Goal: Task Accomplishment & Management: Complete application form

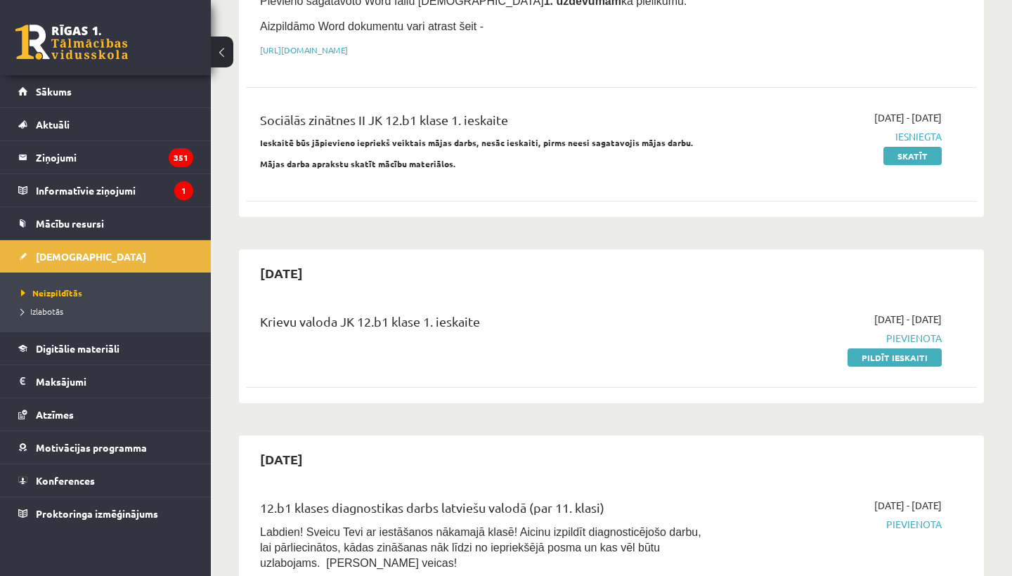
scroll to position [343, 0]
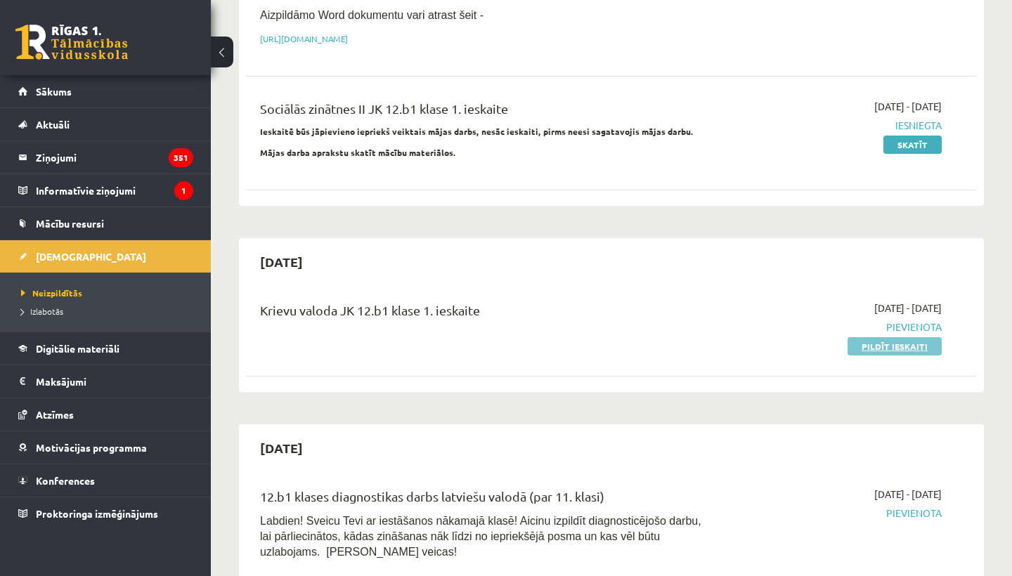
click at [897, 342] on link "Pildīt ieskaiti" at bounding box center [894, 346] width 94 height 18
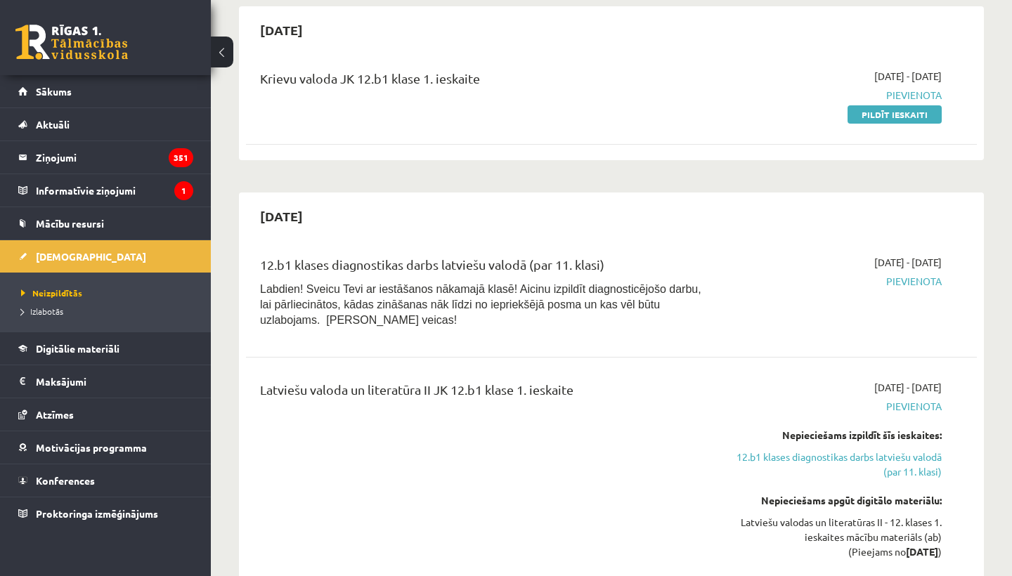
scroll to position [575, 0]
click at [885, 109] on link "Pildīt ieskaiti" at bounding box center [894, 114] width 94 height 18
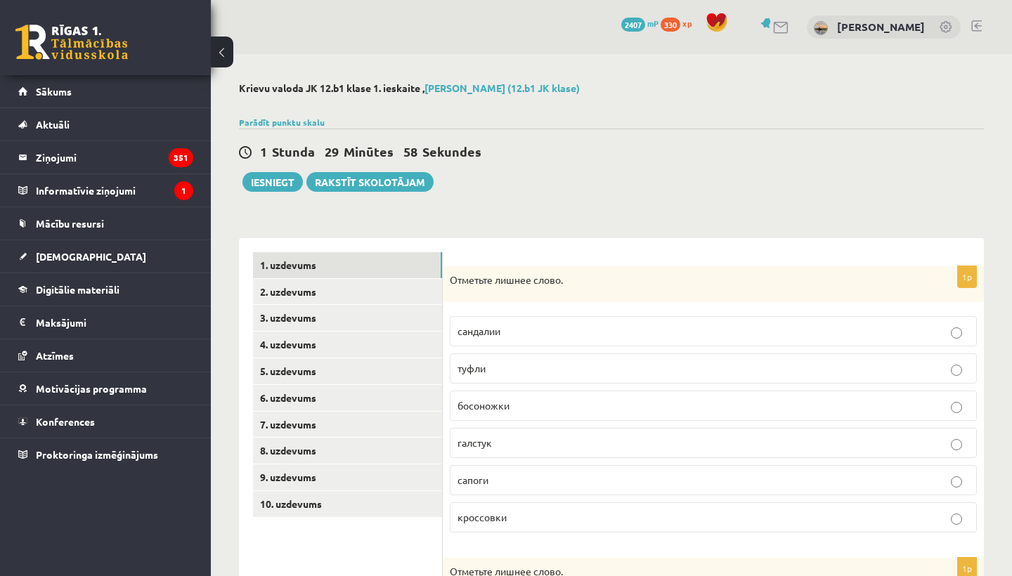
scroll to position [108, 0]
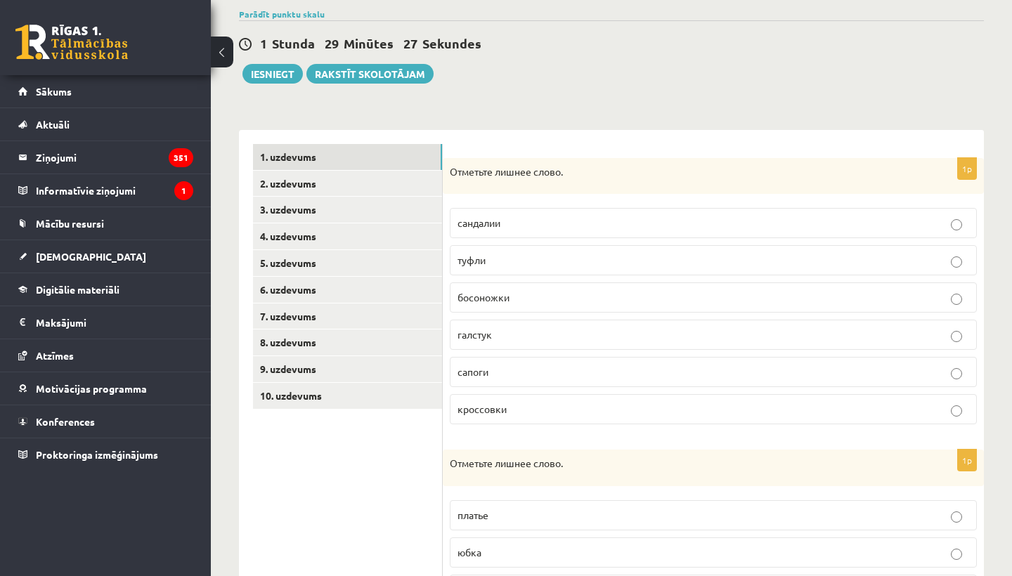
click at [472, 337] on span "галстук" at bounding box center [474, 334] width 34 height 13
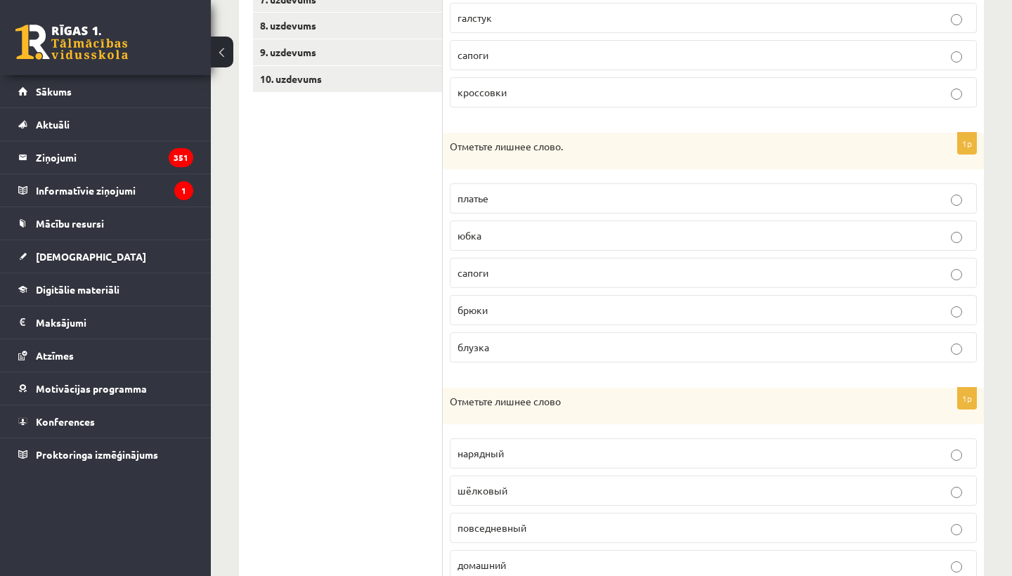
scroll to position [422, 0]
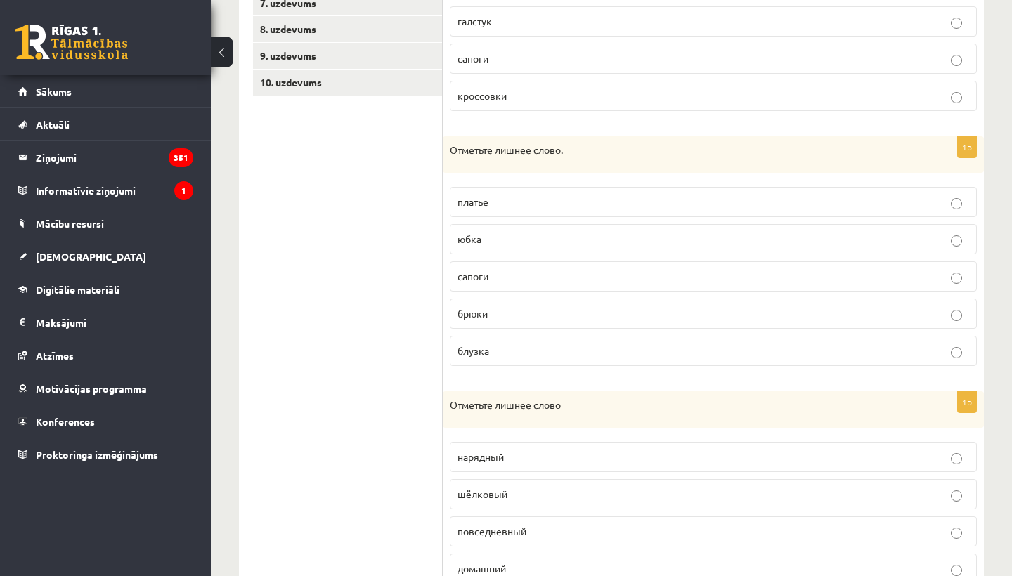
click at [492, 278] on p "сапоги" at bounding box center [713, 276] width 512 height 15
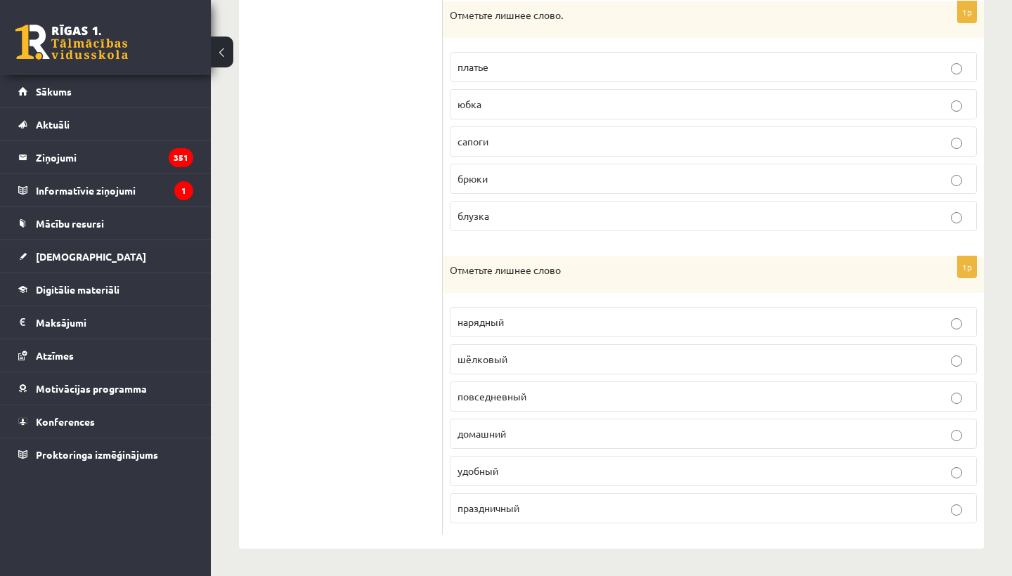
scroll to position [556, 0]
click at [502, 332] on label "нарядный" at bounding box center [713, 323] width 527 height 30
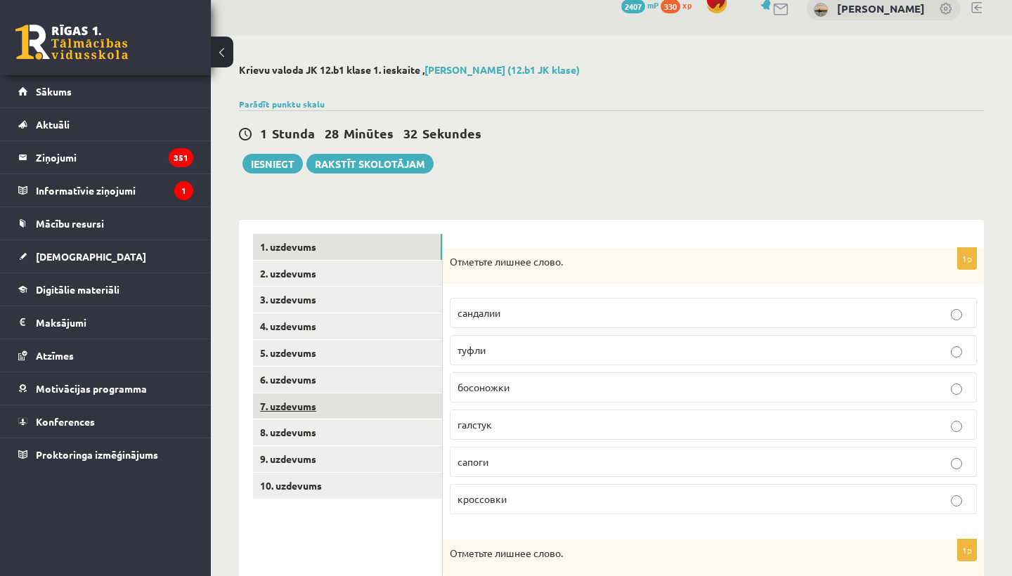
scroll to position [20, 0]
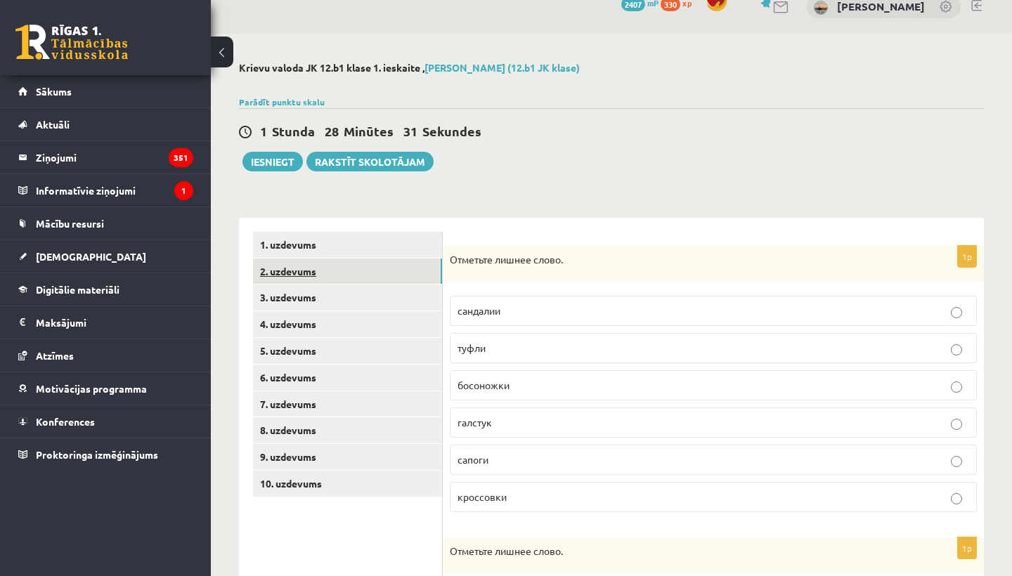
click at [339, 271] on link "2. uzdevums" at bounding box center [347, 272] width 189 height 26
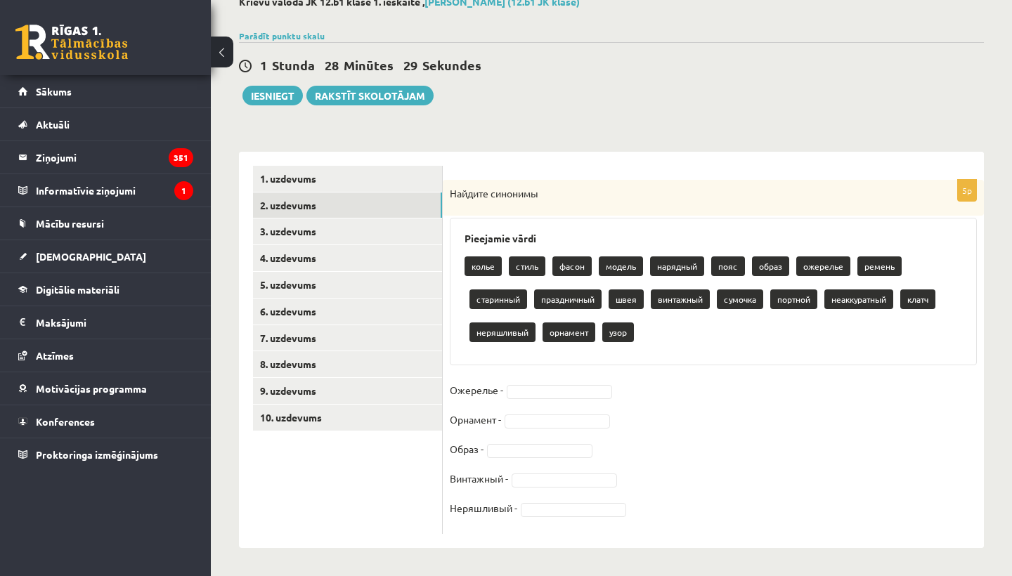
scroll to position [86, 0]
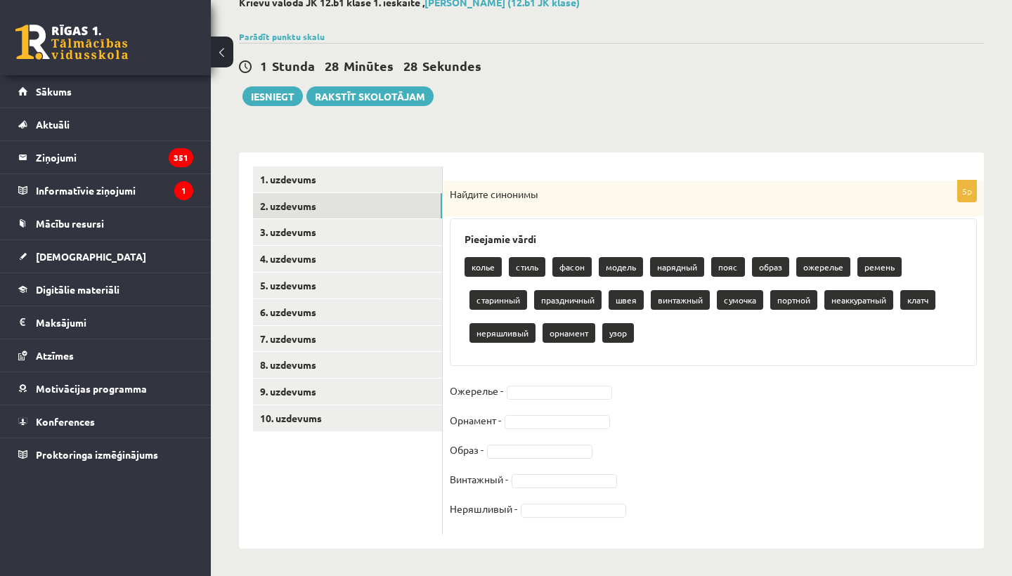
click at [620, 415] on fieldset "Ожерелье - Орнамент - Образ - Винтажный - Неряшливый -" at bounding box center [713, 454] width 527 height 148
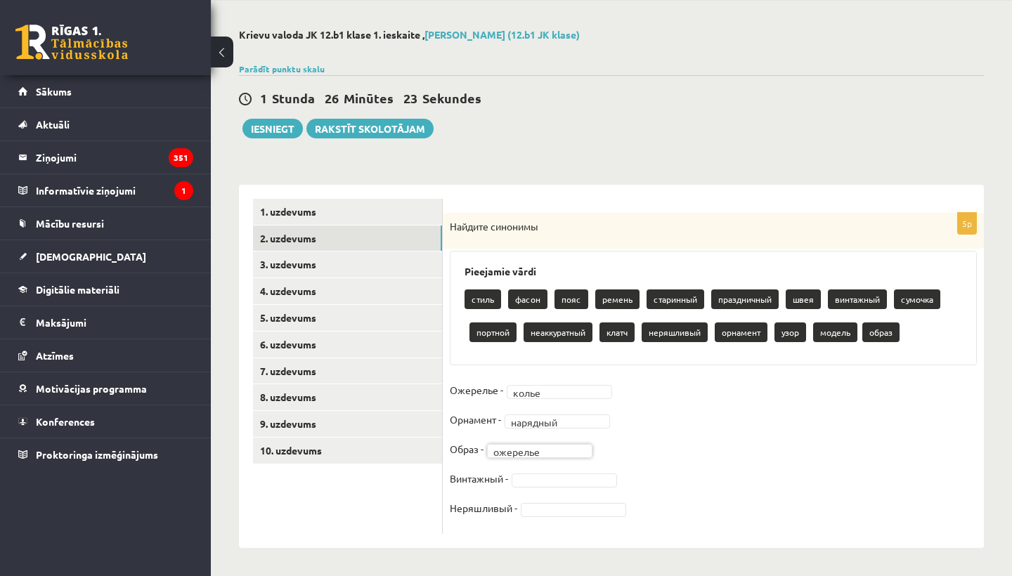
scroll to position [53, 0]
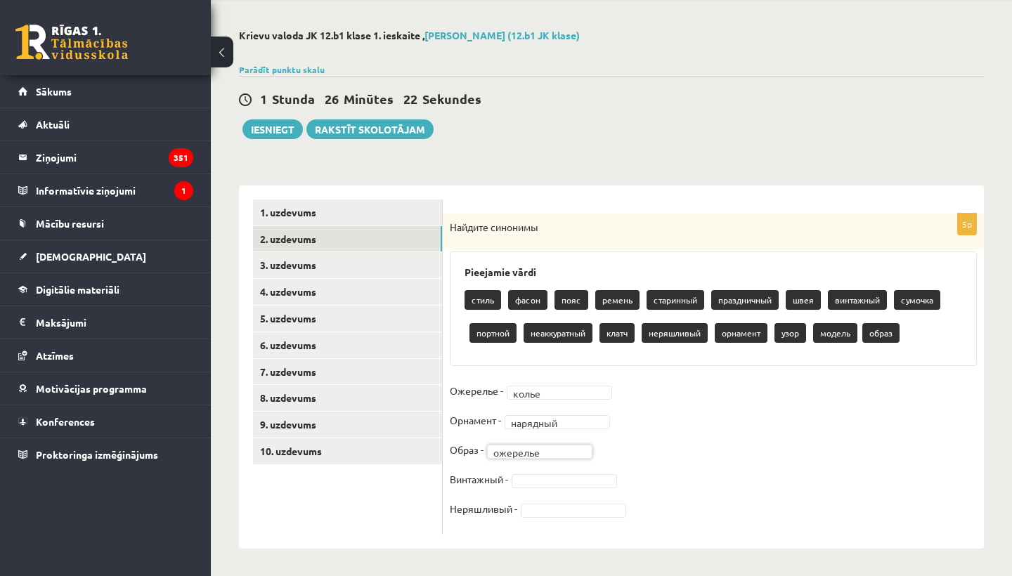
click at [558, 467] on fieldset "Ожерелье - колье ***** Орнамент - нарядный ******** Образ - ожерелье ******** В…" at bounding box center [713, 454] width 527 height 148
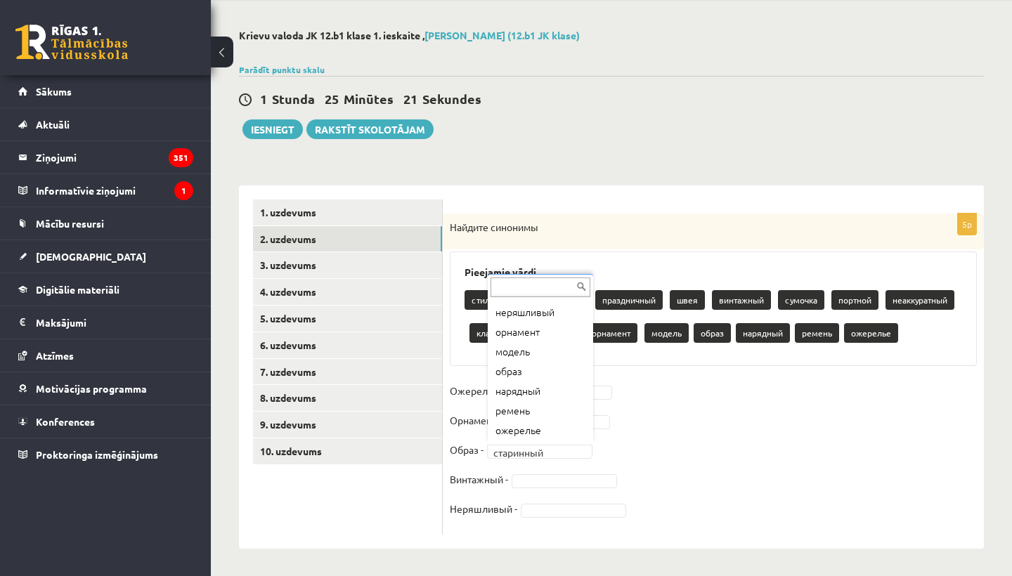
scroll to position [214, 0]
drag, startPoint x: 594, startPoint y: 471, endPoint x: 594, endPoint y: 462, distance: 9.1
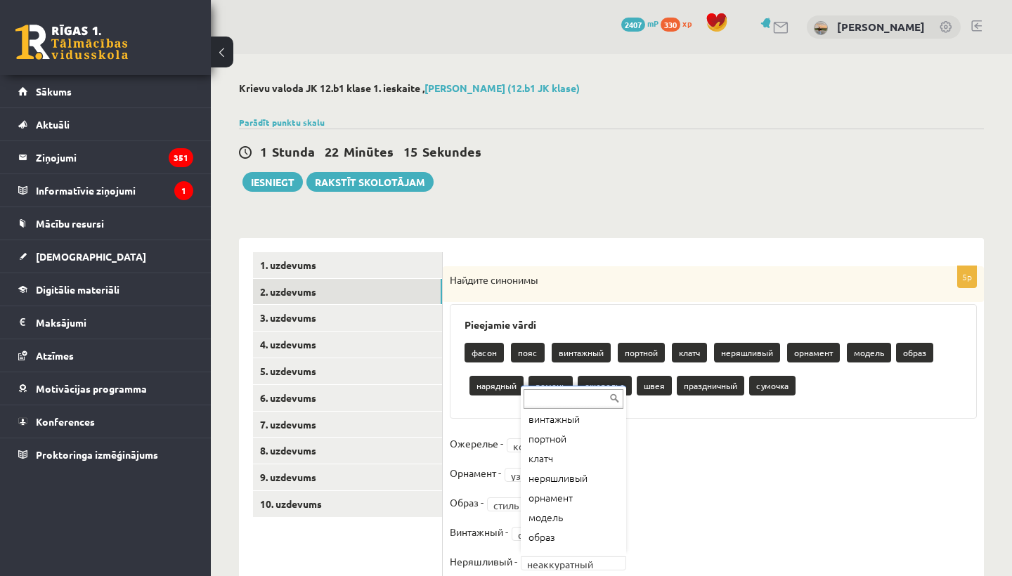
scroll to position [65, 0]
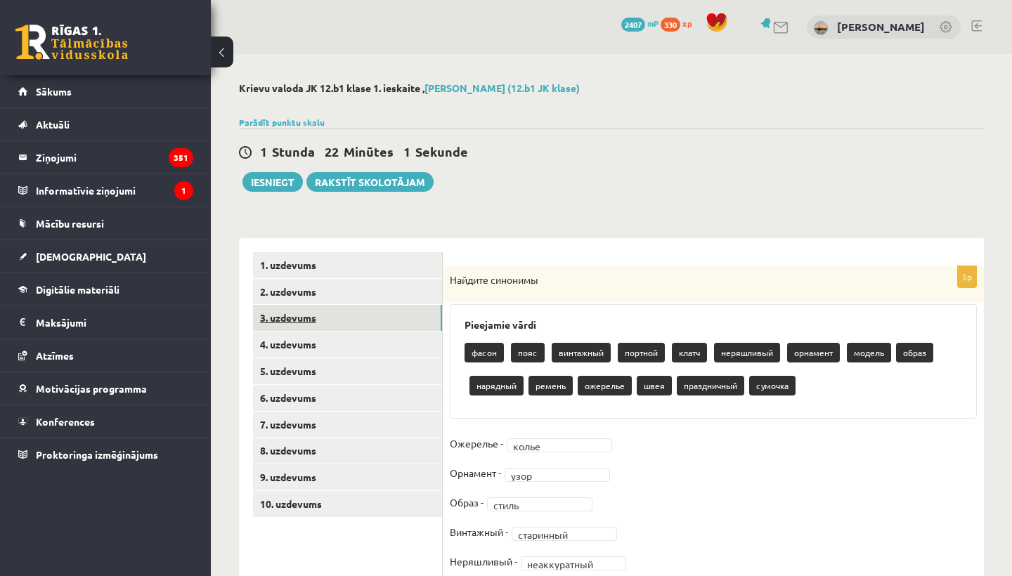
click at [308, 314] on link "3. uzdevums" at bounding box center [347, 318] width 189 height 26
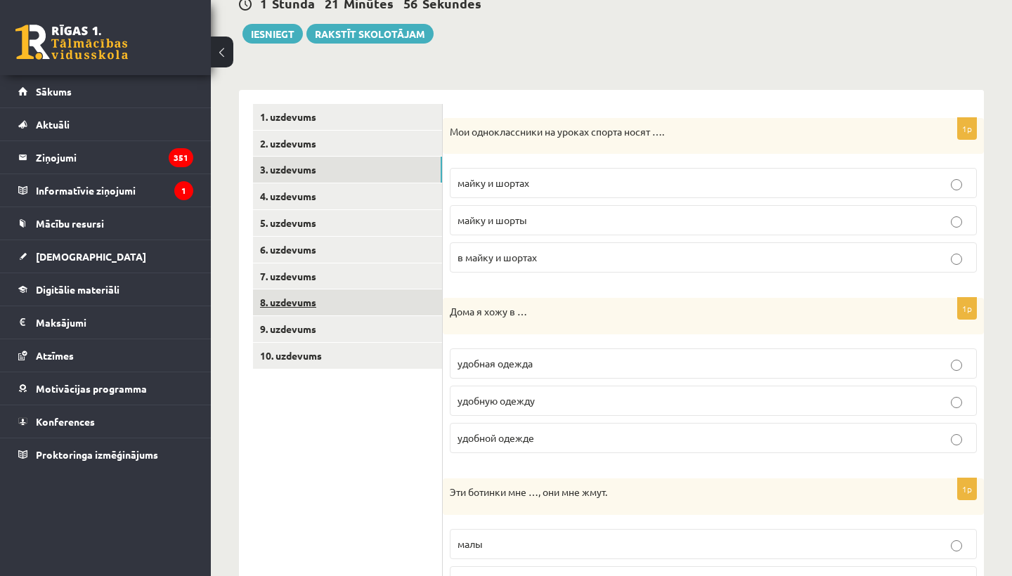
scroll to position [150, 0]
click at [469, 228] on label "майку и шорты" at bounding box center [713, 219] width 527 height 30
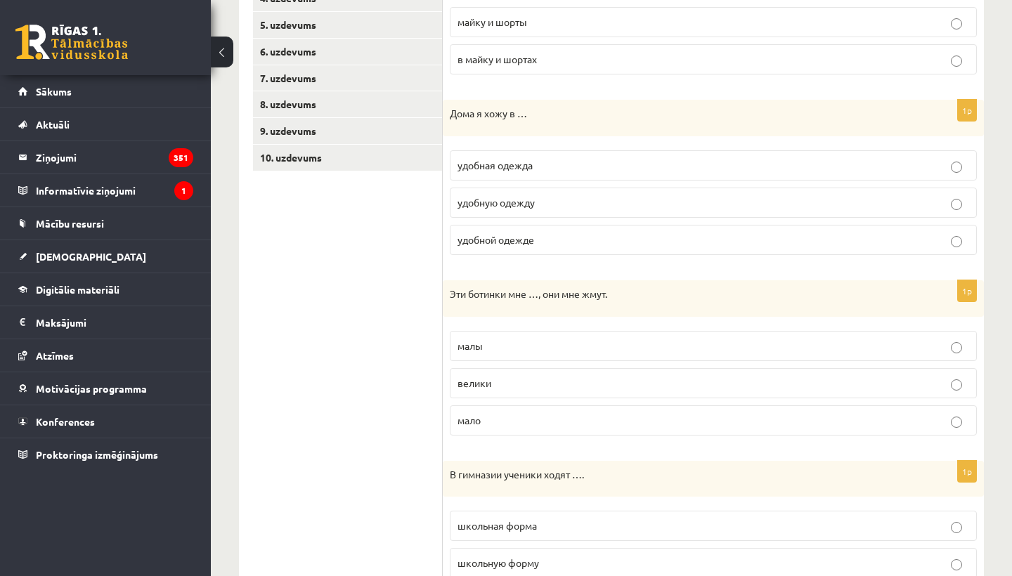
scroll to position [349, 0]
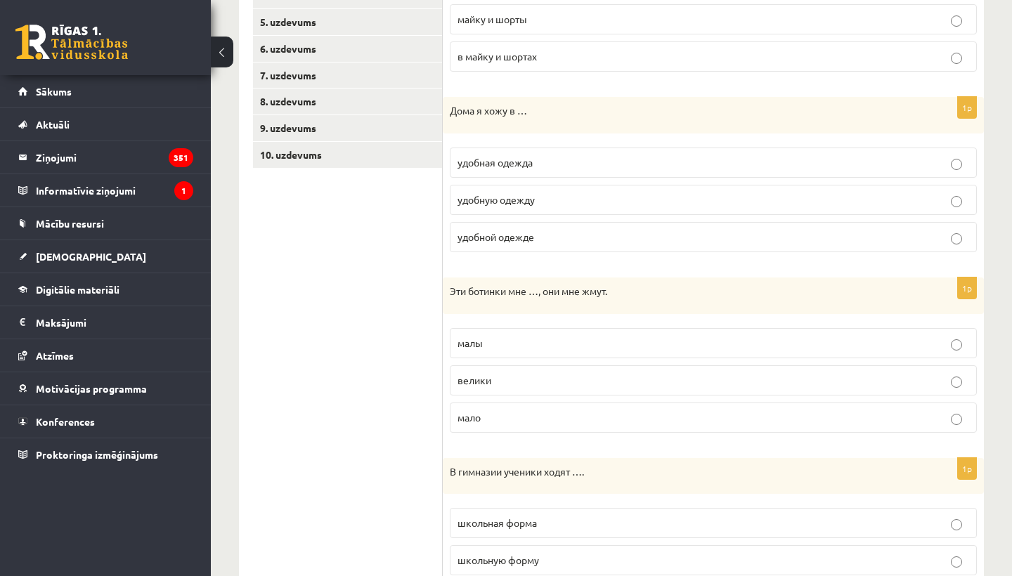
click at [496, 226] on label "удобной одежде" at bounding box center [713, 237] width 527 height 30
click at [493, 349] on label "малы" at bounding box center [713, 343] width 527 height 30
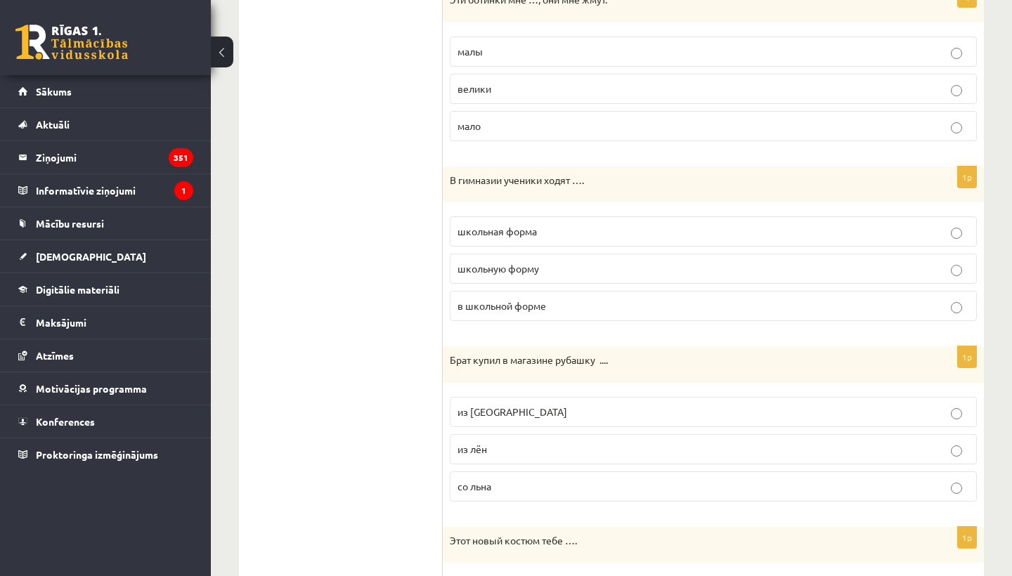
scroll to position [642, 0]
click at [510, 314] on label "в школьной форме" at bounding box center [713, 305] width 527 height 30
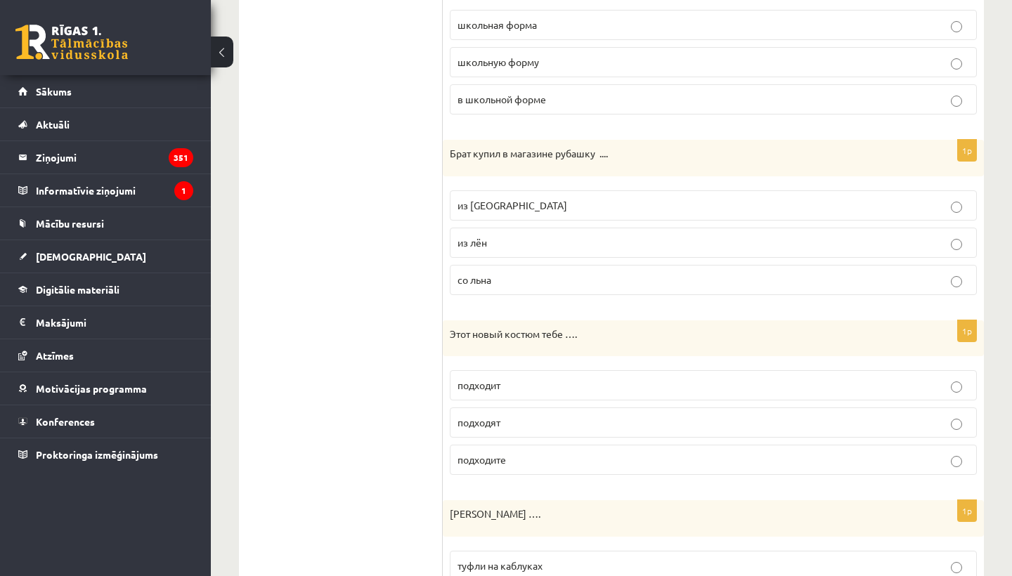
scroll to position [851, 0]
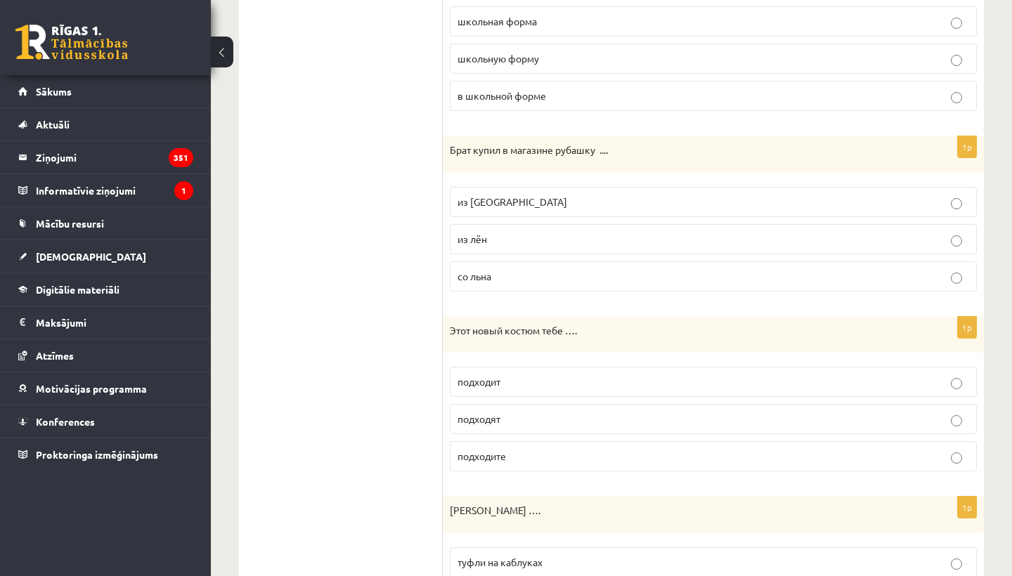
click at [505, 192] on label "из льна" at bounding box center [713, 202] width 527 height 30
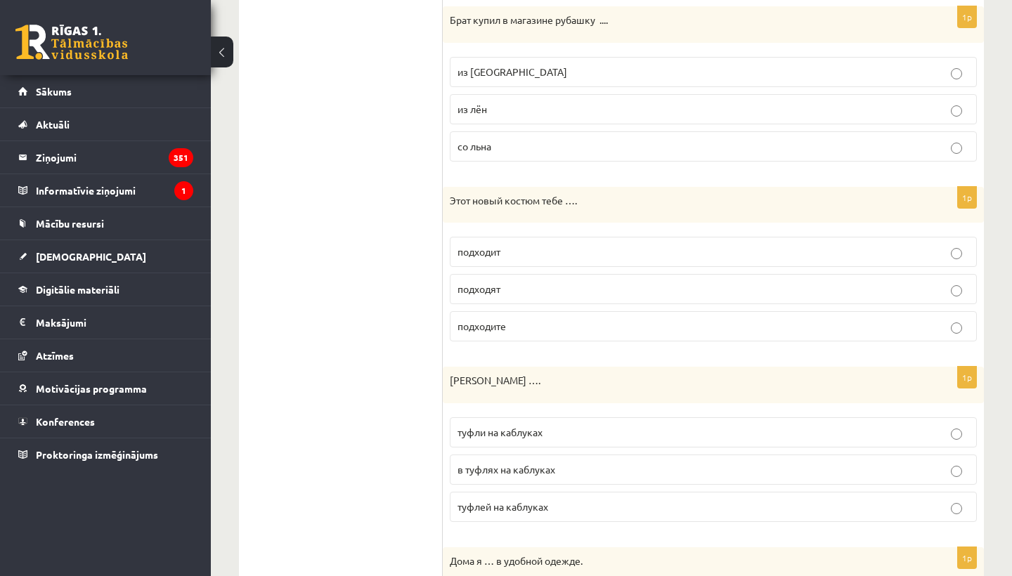
scroll to position [986, 0]
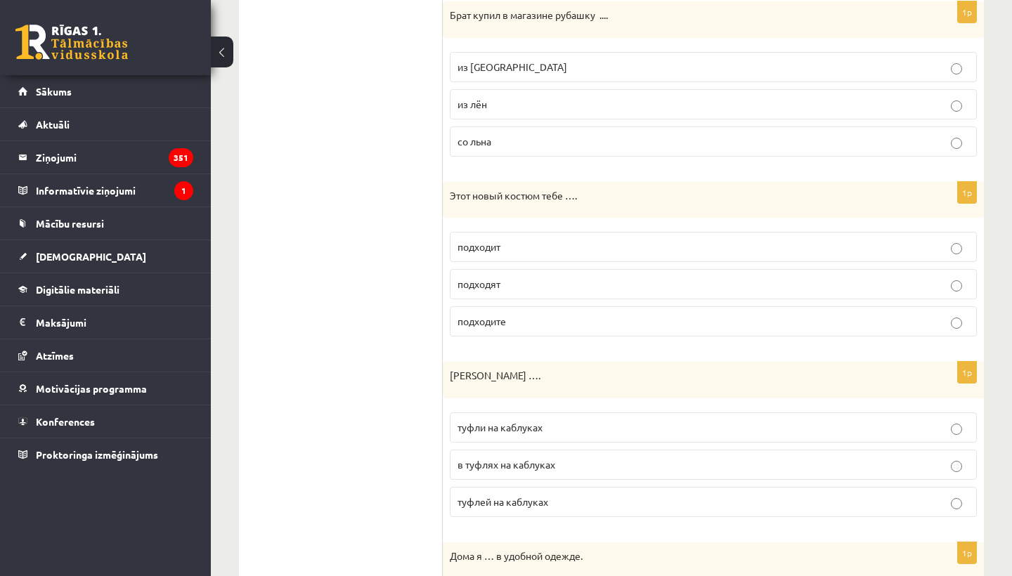
click at [510, 245] on p "подходит" at bounding box center [713, 247] width 512 height 15
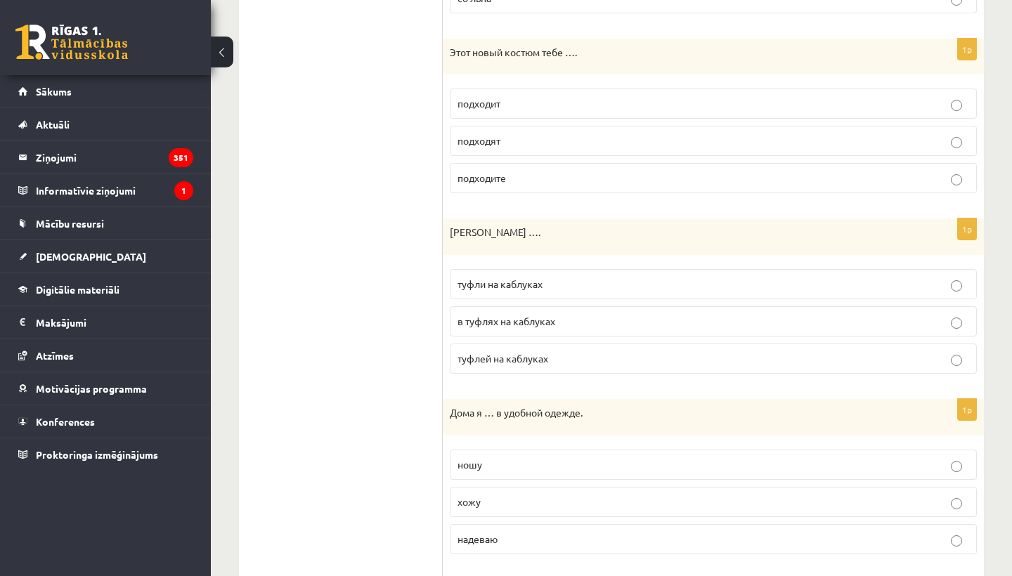
scroll to position [1133, 0]
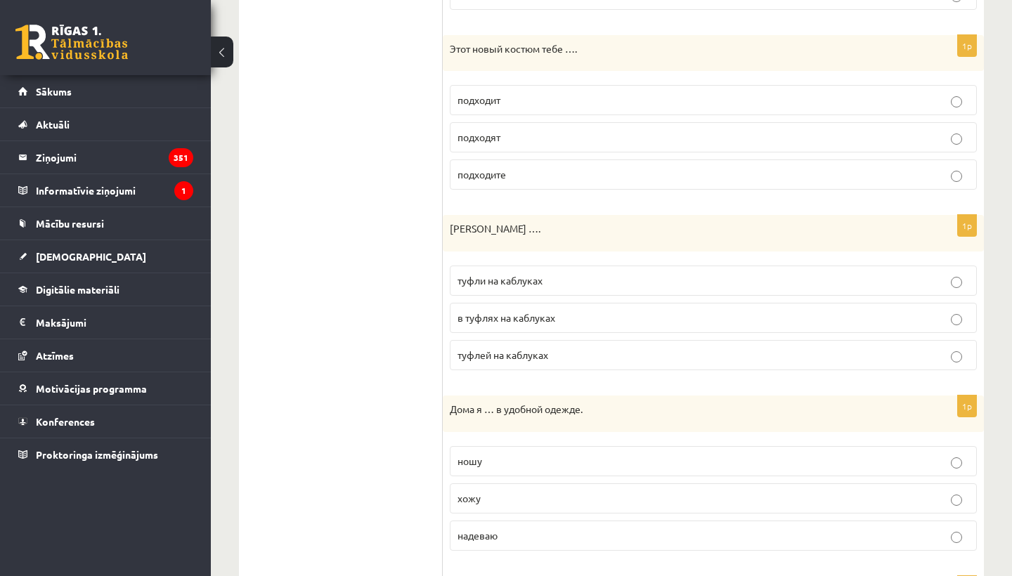
click at [514, 276] on span "туфли на каблуках" at bounding box center [499, 280] width 85 height 13
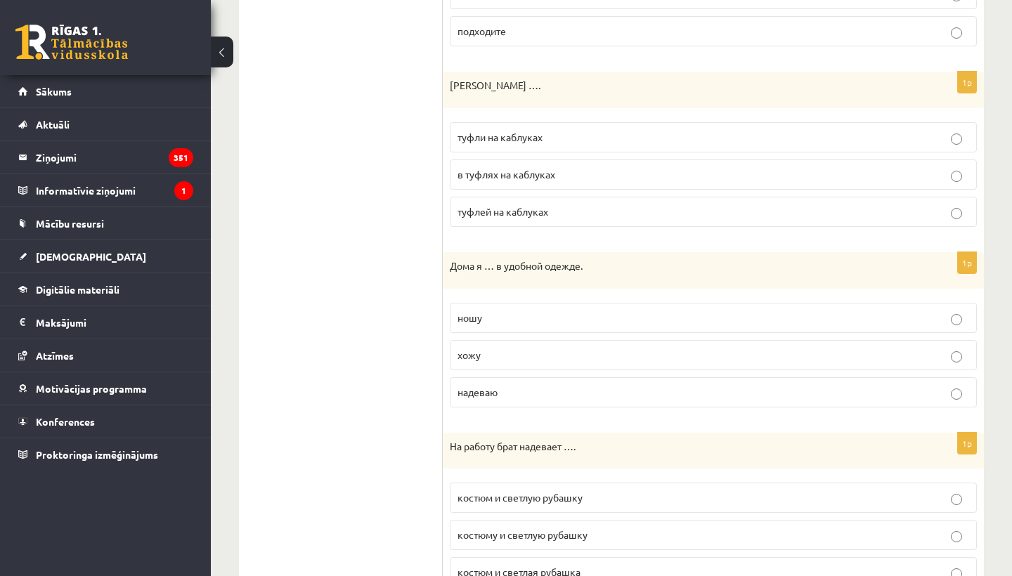
scroll to position [1277, 0]
click at [495, 363] on label "хожу" at bounding box center [713, 354] width 527 height 30
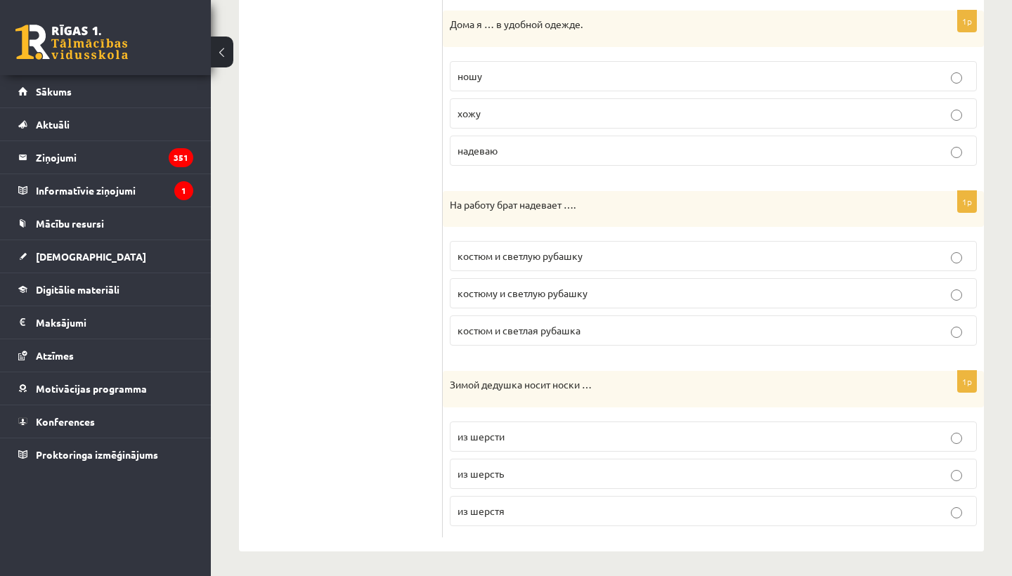
scroll to position [1517, 0]
click at [519, 257] on span "костюм и светлую рубашку" at bounding box center [519, 256] width 125 height 13
click at [490, 425] on label "из шерсти" at bounding box center [713, 437] width 527 height 30
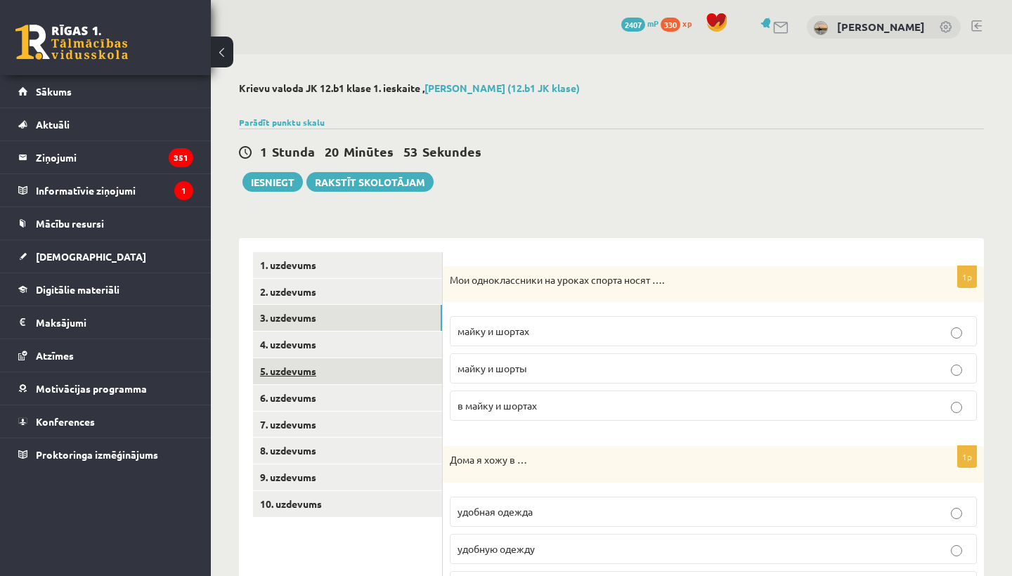
scroll to position [0, 0]
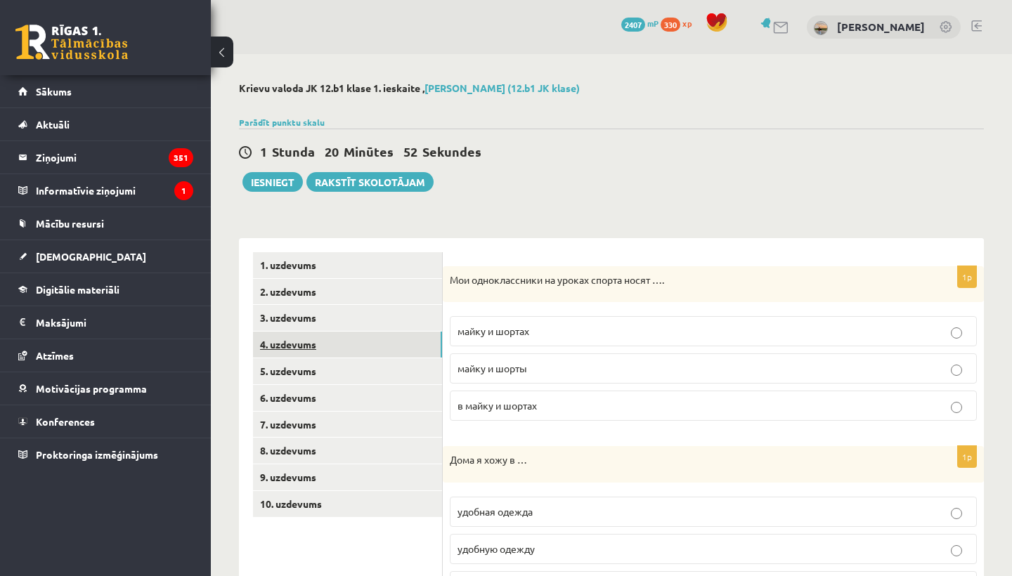
click at [351, 341] on link "4. uzdevums" at bounding box center [347, 345] width 189 height 26
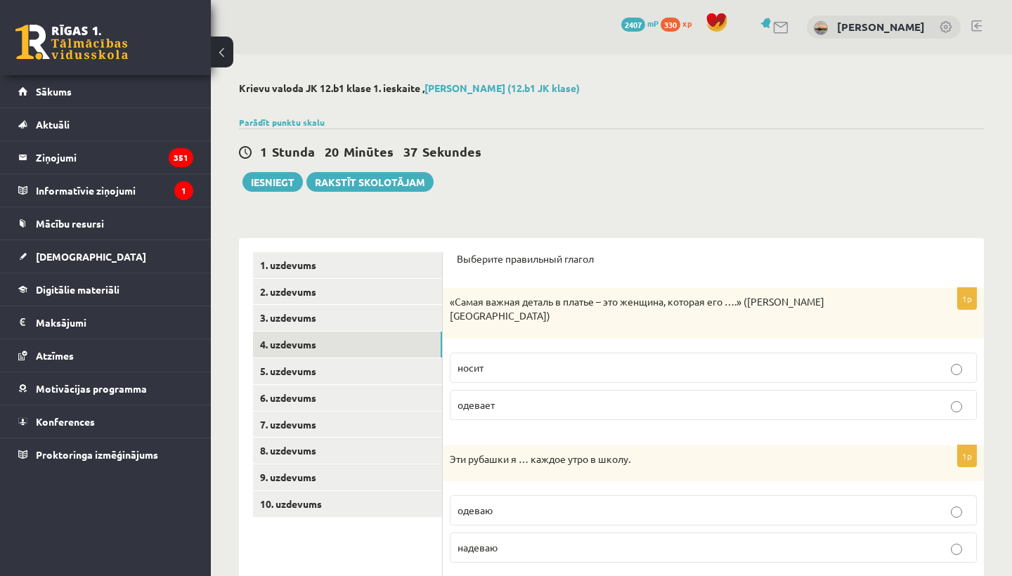
click at [470, 363] on label "носит" at bounding box center [713, 368] width 527 height 30
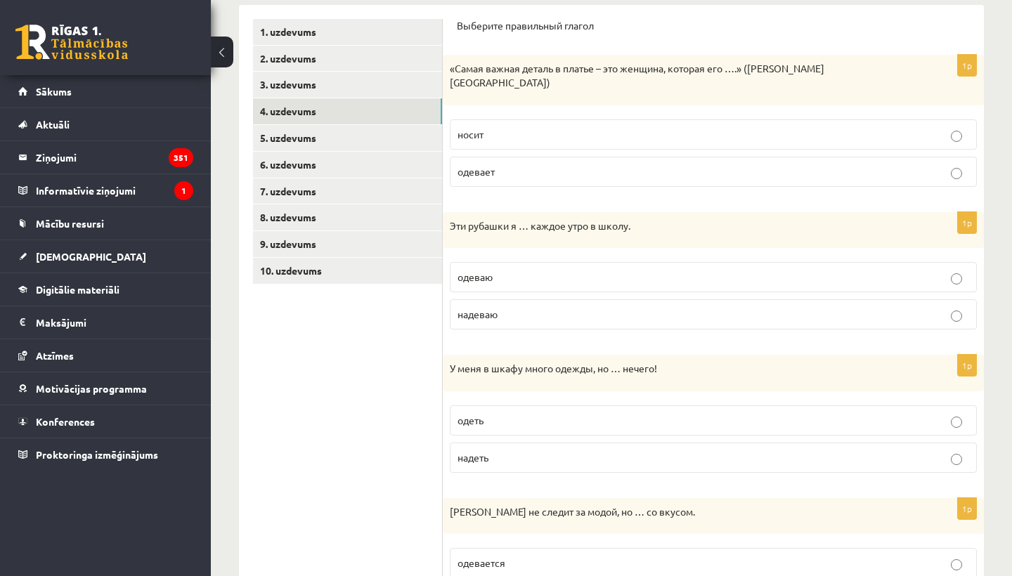
scroll to position [236, 0]
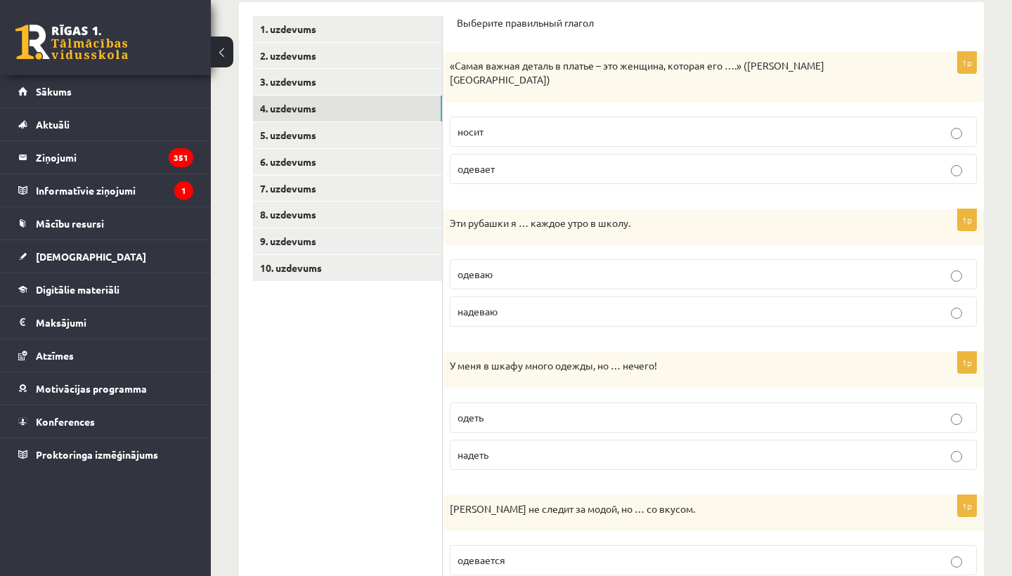
click at [489, 297] on label "надеваю" at bounding box center [713, 312] width 527 height 30
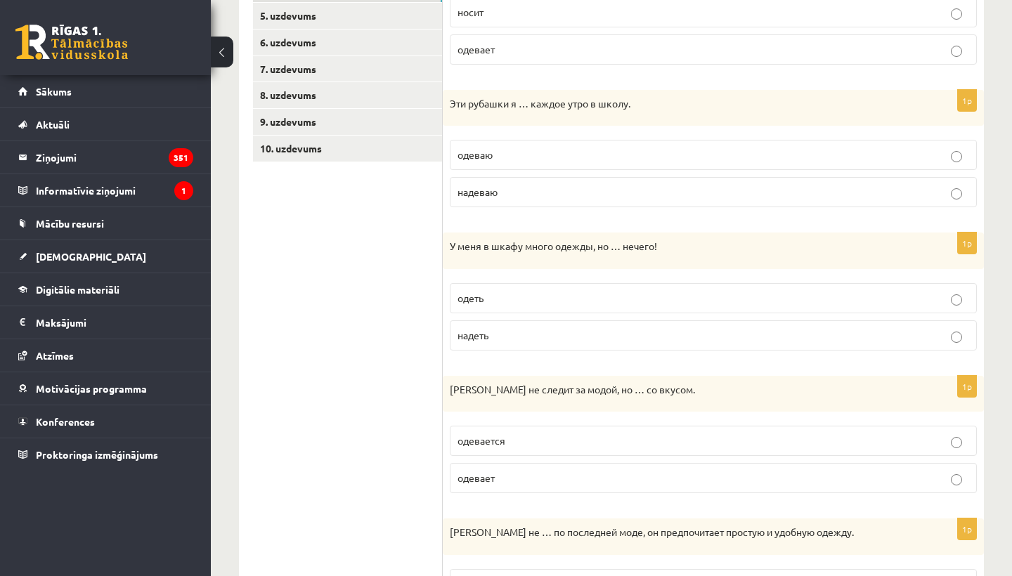
scroll to position [358, 0]
click at [490, 326] on p "надеть" at bounding box center [713, 333] width 512 height 15
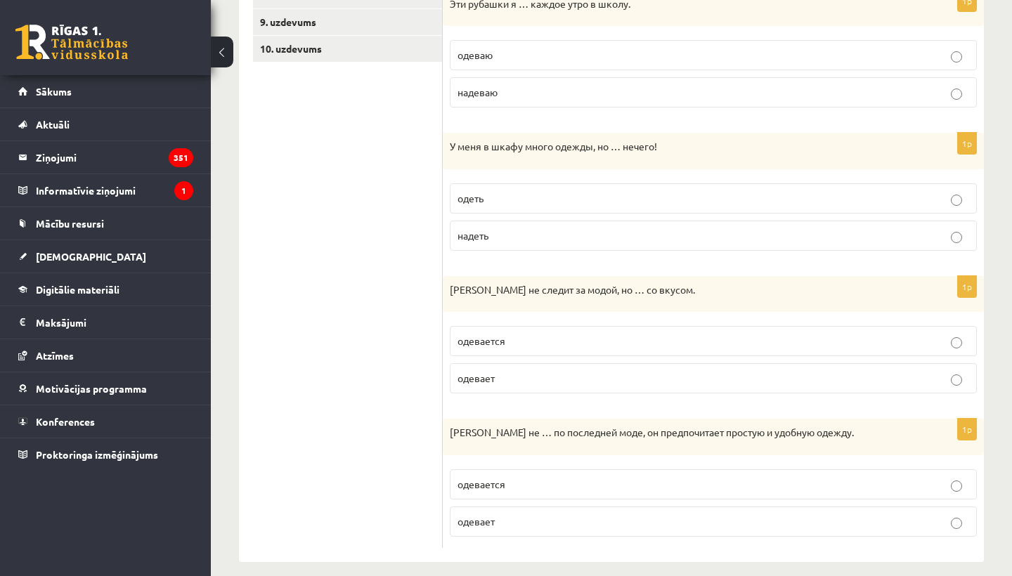
scroll to position [453, 0]
click at [488, 337] on span "одевается" at bounding box center [481, 343] width 48 height 13
click at [473, 472] on label "одевается" at bounding box center [713, 487] width 527 height 30
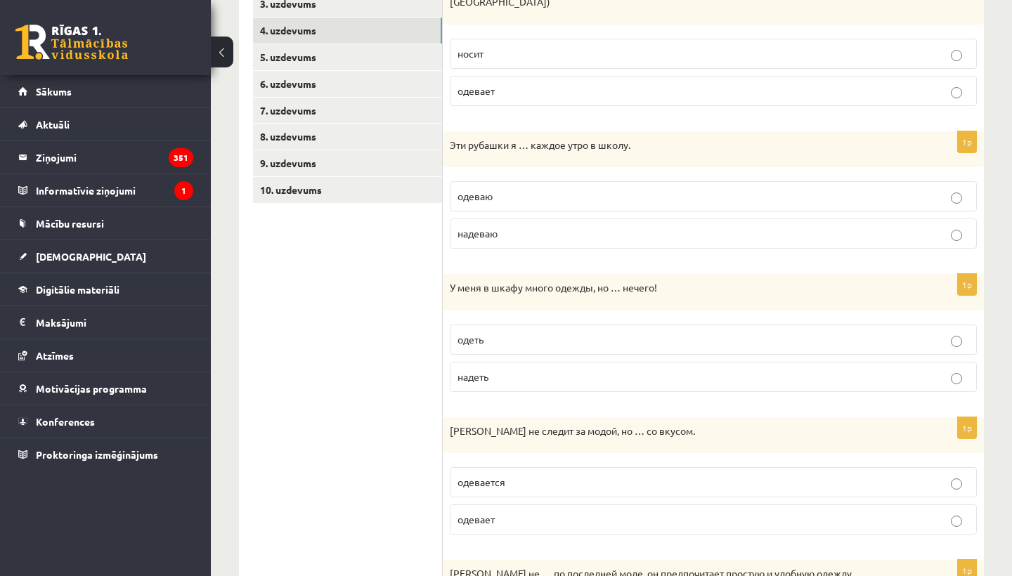
scroll to position [316, 0]
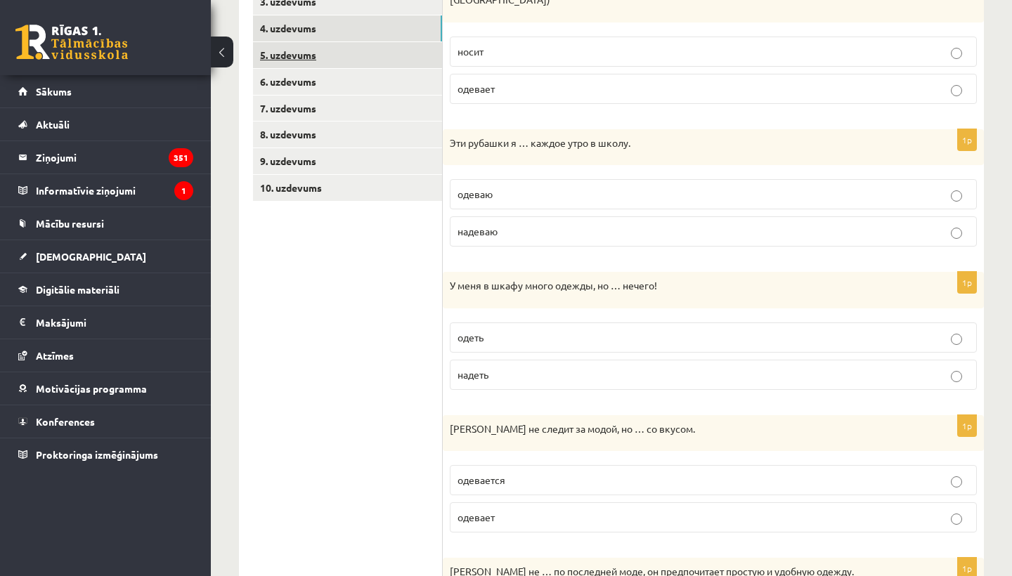
click at [370, 58] on link "5. uzdevums" at bounding box center [347, 55] width 189 height 26
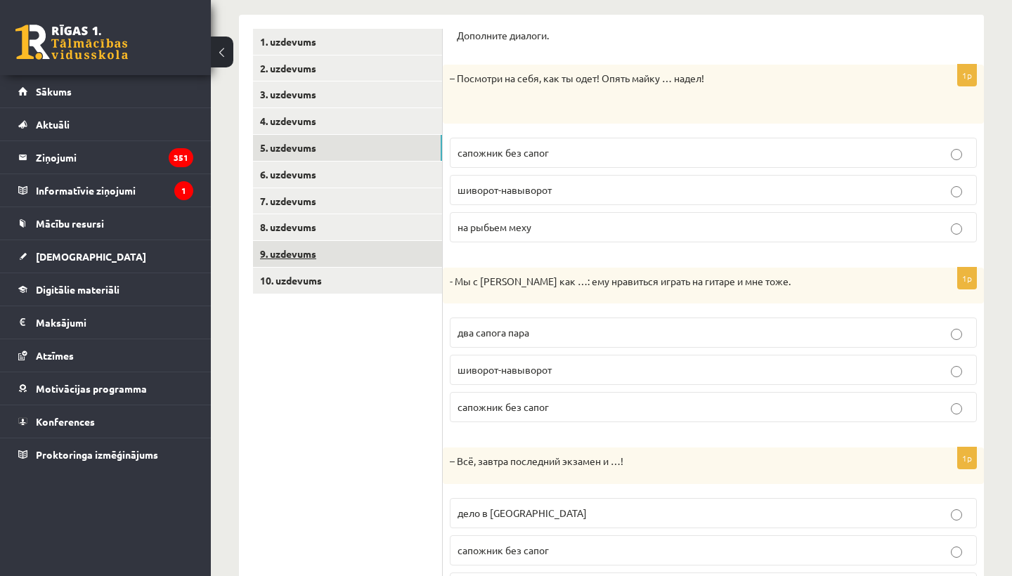
scroll to position [228, 0]
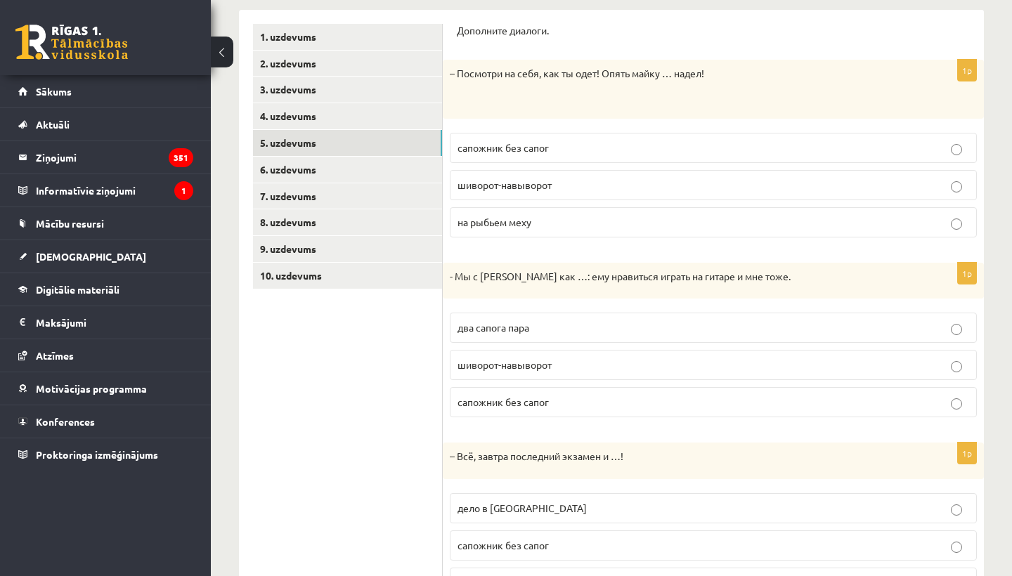
click at [477, 193] on label "шиворот-навыворот" at bounding box center [713, 185] width 527 height 30
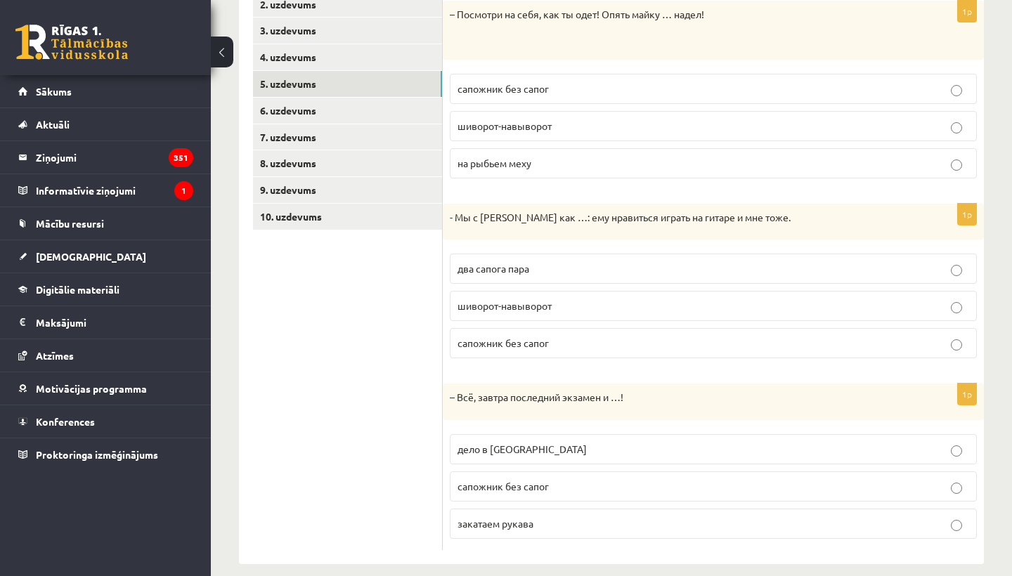
scroll to position [287, 0]
click at [468, 273] on p "два сапога пара" at bounding box center [713, 268] width 512 height 15
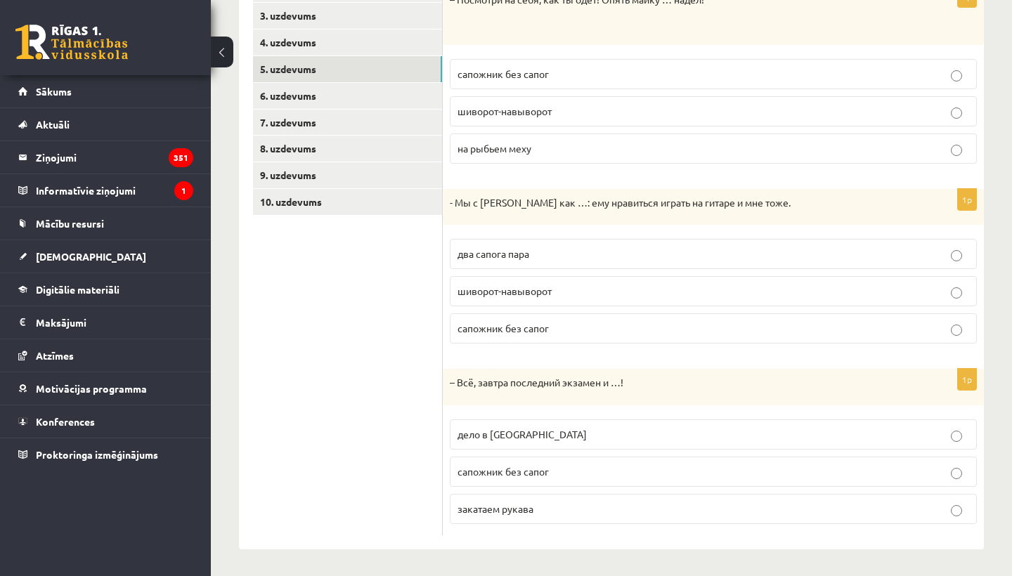
scroll to position [301, 0]
click at [514, 438] on p "дело в шляпе" at bounding box center [713, 435] width 512 height 15
click at [331, 92] on link "6. uzdevums" at bounding box center [347, 97] width 189 height 26
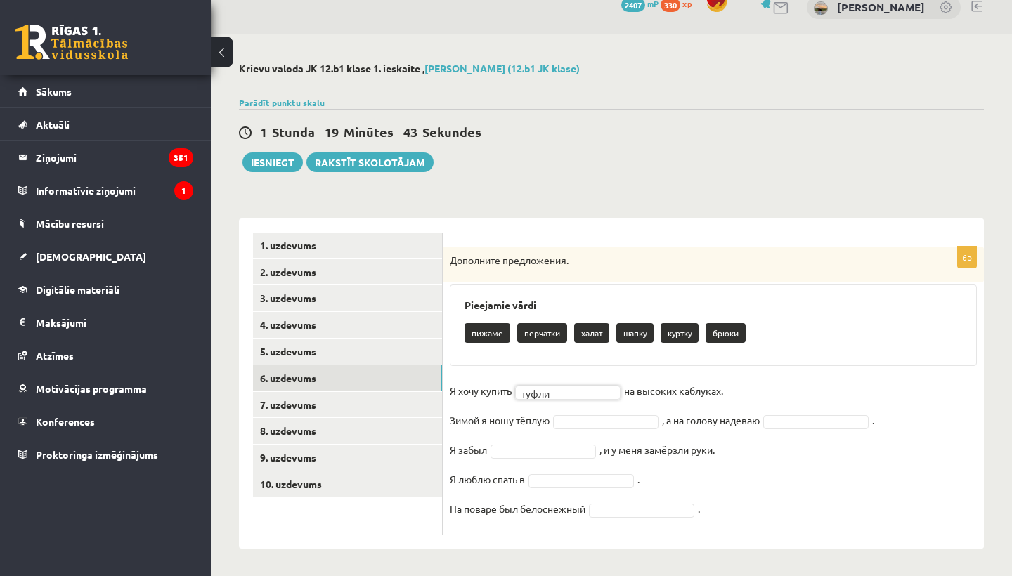
scroll to position [0, 0]
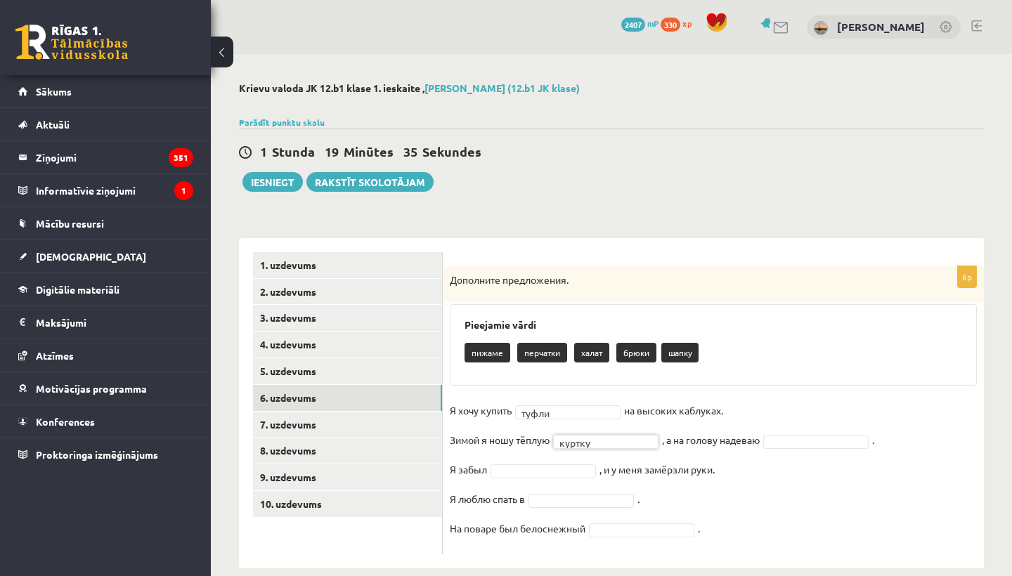
click at [796, 429] on fieldset "Я хочу купить туфли ***** на высоких каблуках. Зимой я ношу тёплую куртку *****…" at bounding box center [713, 474] width 527 height 148
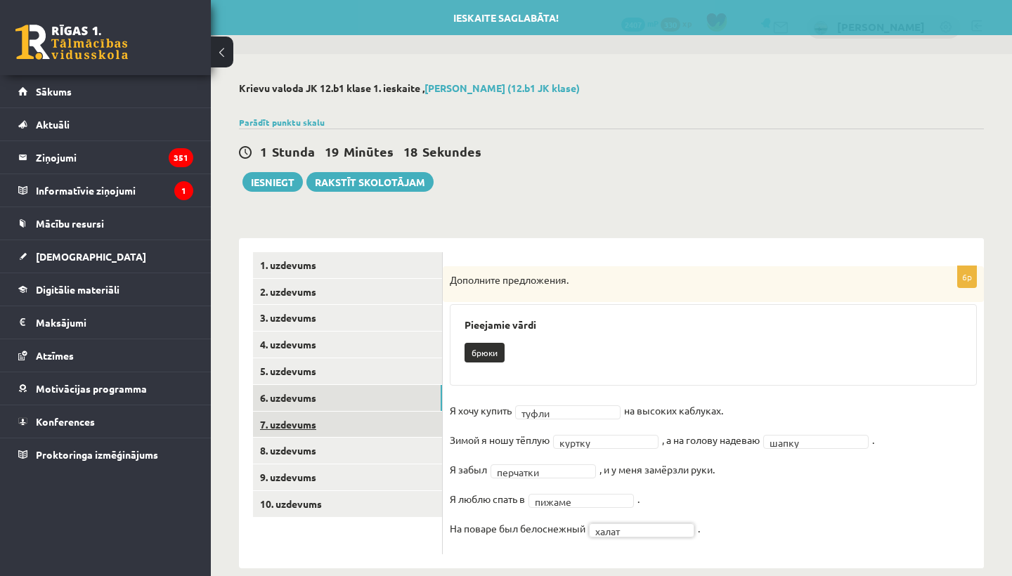
click at [338, 412] on link "7. uzdevums" at bounding box center [347, 425] width 189 height 26
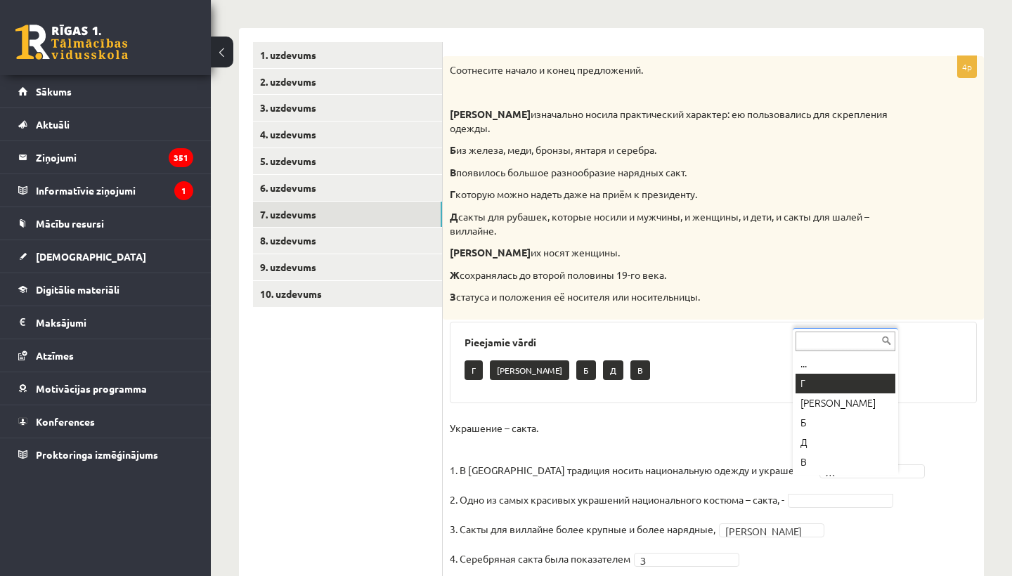
scroll to position [217, 0]
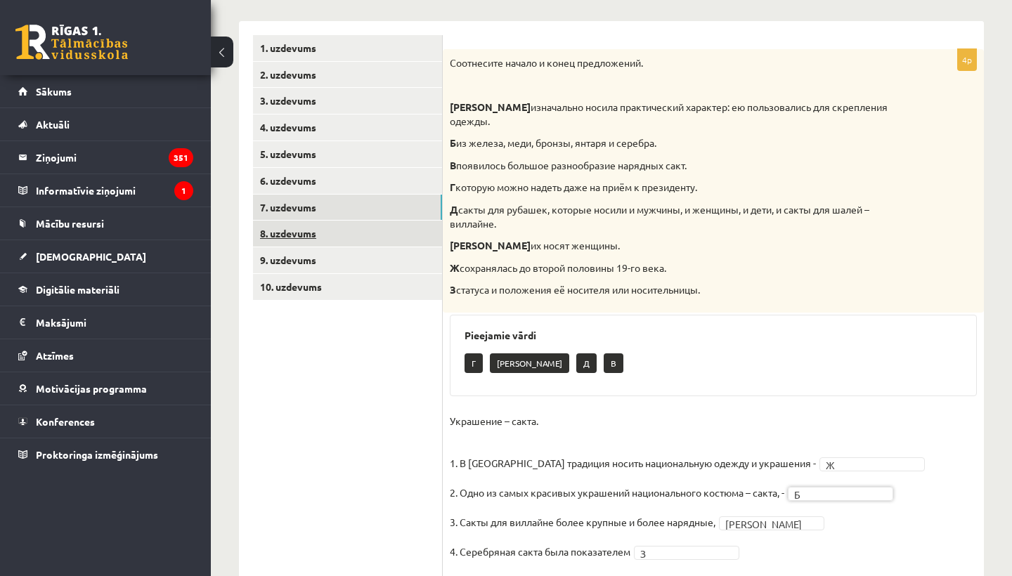
click at [372, 230] on link "8. uzdevums" at bounding box center [347, 234] width 189 height 26
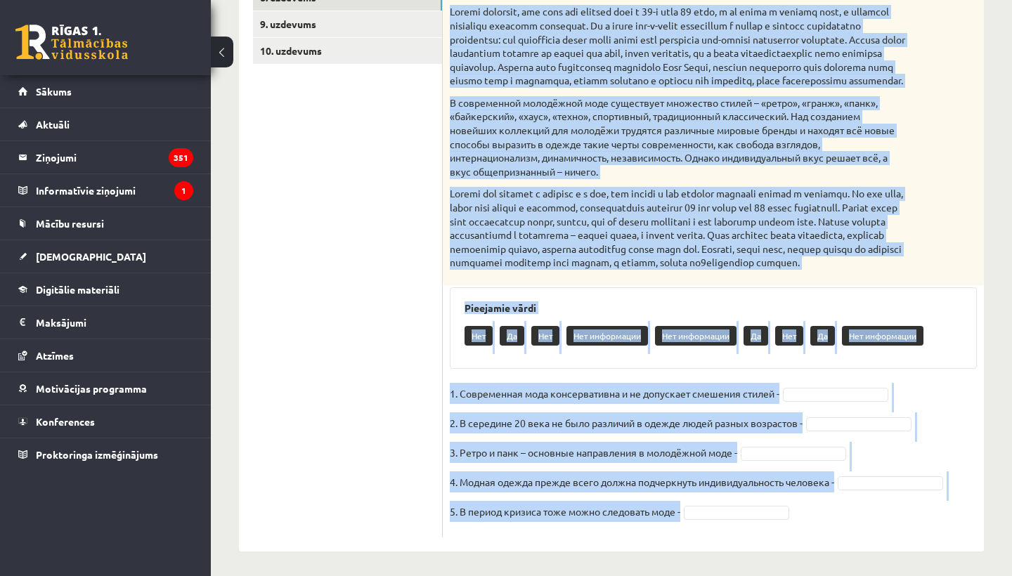
scroll to position [484, 0]
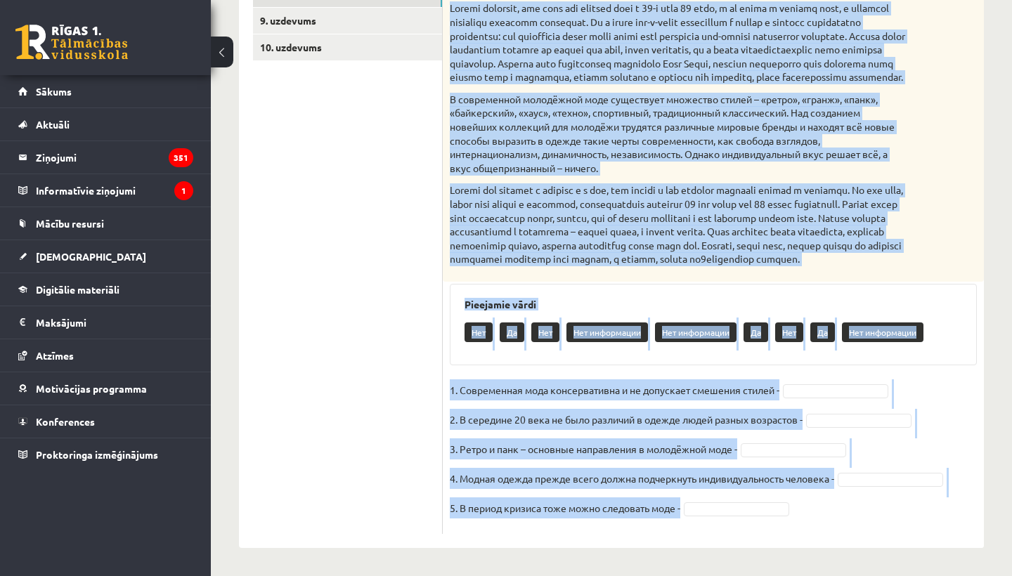
drag, startPoint x: 448, startPoint y: 176, endPoint x: 554, endPoint y: 545, distance: 384.1
click at [554, 545] on div "5p Прочитайте текст и выполните задание. Главное отличие молодёжной моды состои…" at bounding box center [713, 164] width 541 height 767
copy div "Прочитайте текст и выполните задание. Главное отличие молодёжной моды состоит в…"
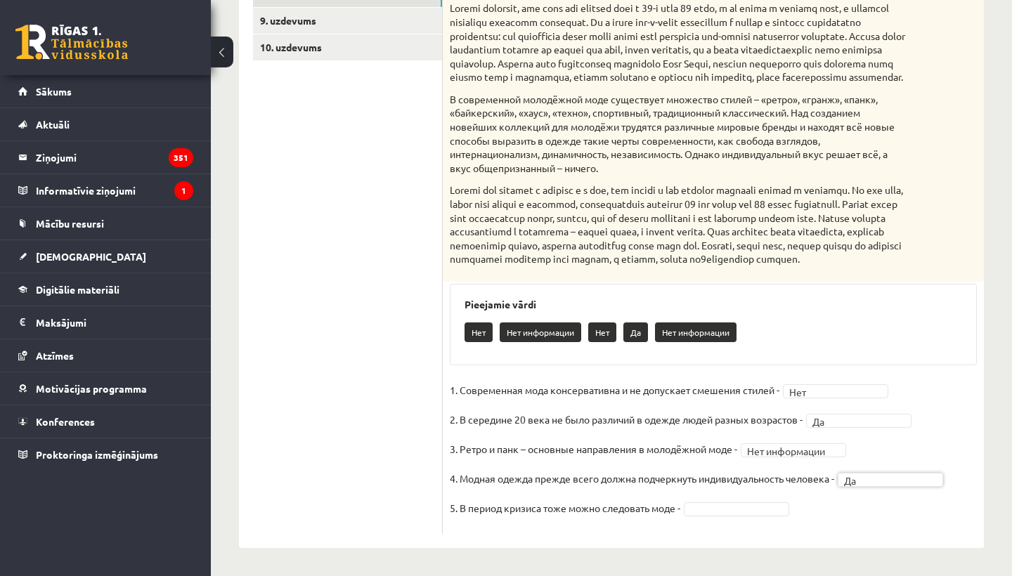
click at [776, 526] on fieldset "**********" at bounding box center [713, 453] width 527 height 148
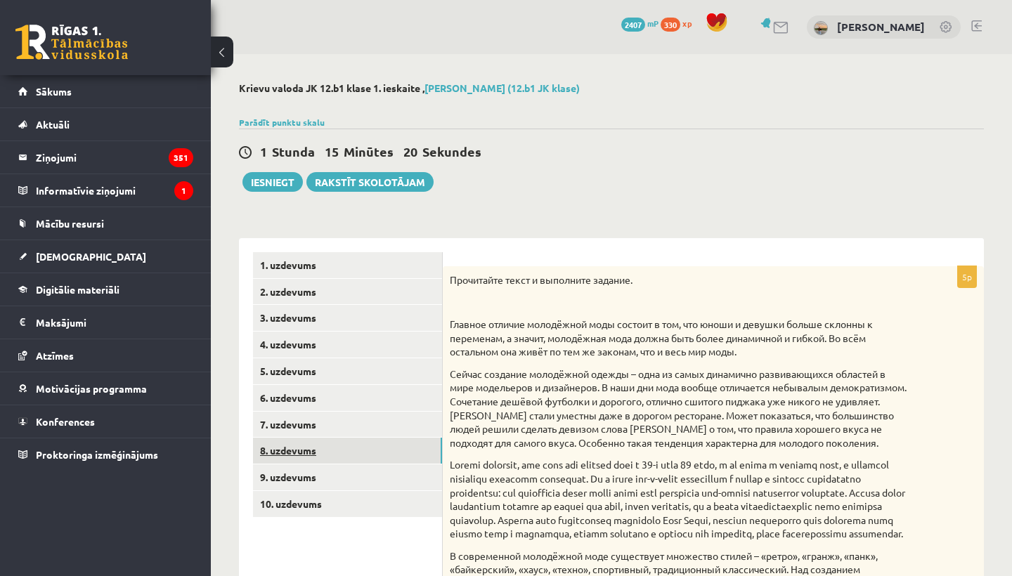
scroll to position [0, 0]
click at [355, 475] on link "9. uzdevums" at bounding box center [347, 477] width 189 height 26
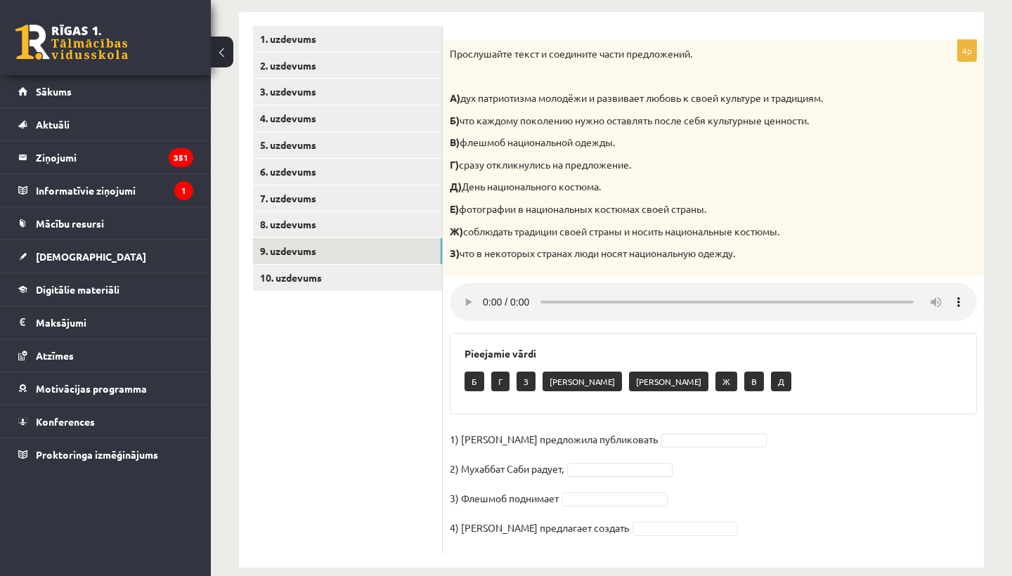
scroll to position [226, 0]
click at [478, 289] on audio at bounding box center [713, 303] width 527 height 38
click at [483, 287] on audio at bounding box center [713, 303] width 527 height 38
click at [484, 289] on audio at bounding box center [713, 303] width 527 height 38
click at [483, 290] on audio at bounding box center [713, 303] width 527 height 38
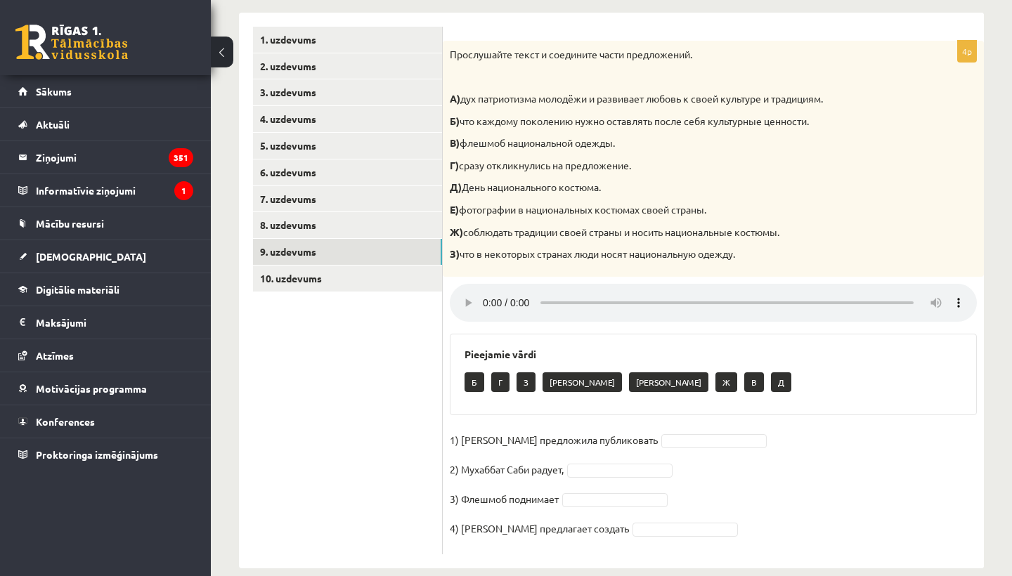
click at [483, 290] on audio at bounding box center [713, 303] width 527 height 38
click at [485, 292] on audio at bounding box center [713, 303] width 527 height 38
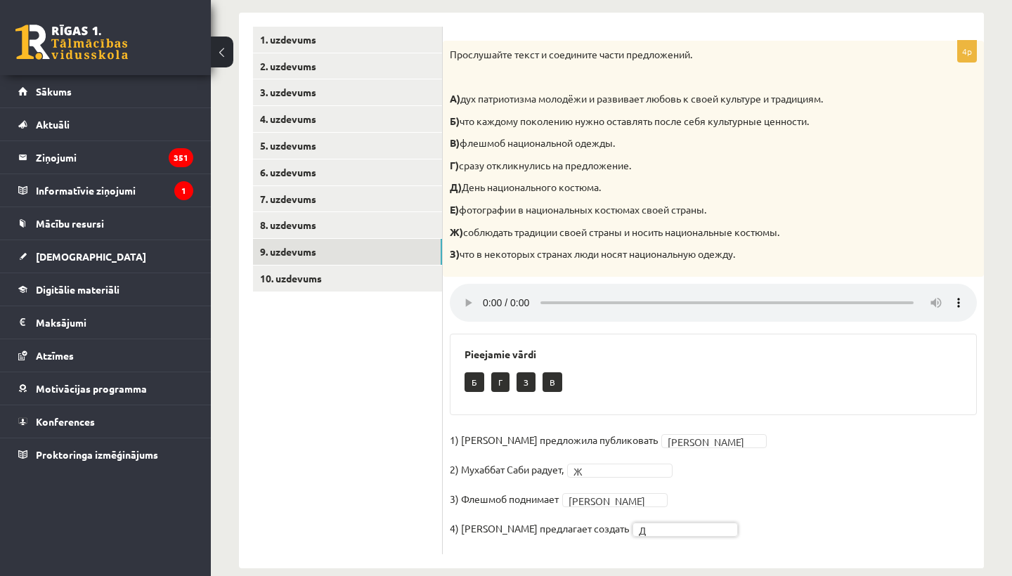
click at [483, 290] on audio at bounding box center [713, 303] width 527 height 38
click at [386, 274] on link "10. uzdevums" at bounding box center [347, 279] width 189 height 26
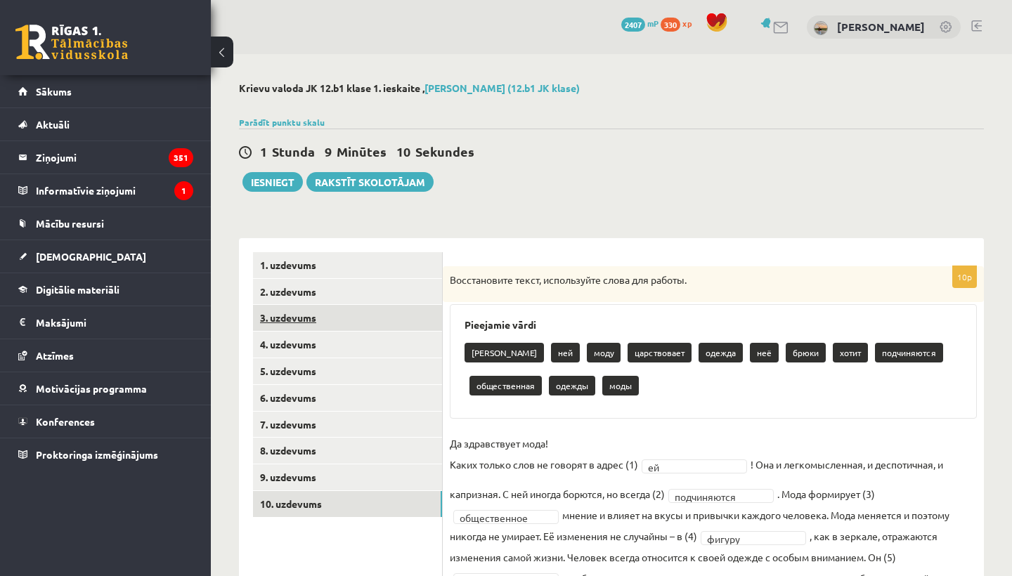
scroll to position [0, 0]
click at [276, 183] on button "Iesniegt" at bounding box center [272, 182] width 60 height 20
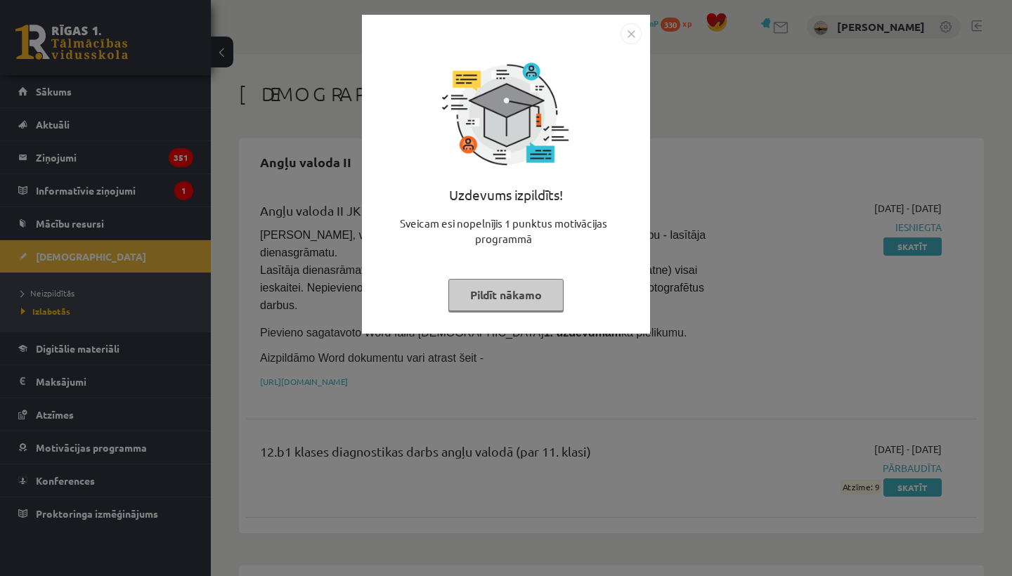
click at [509, 297] on button "Pildīt nākamo" at bounding box center [505, 295] width 115 height 32
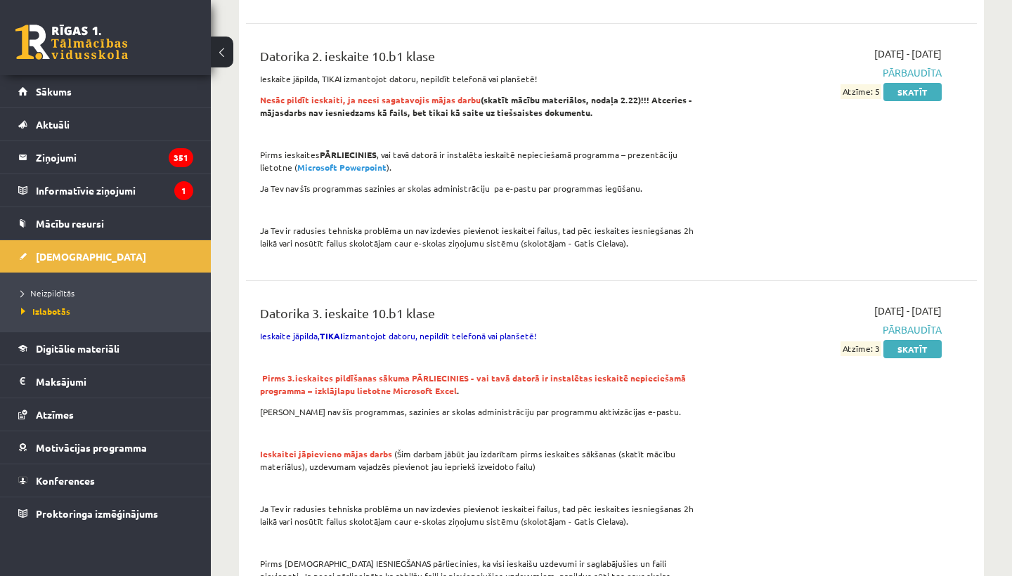
scroll to position [1056, 0]
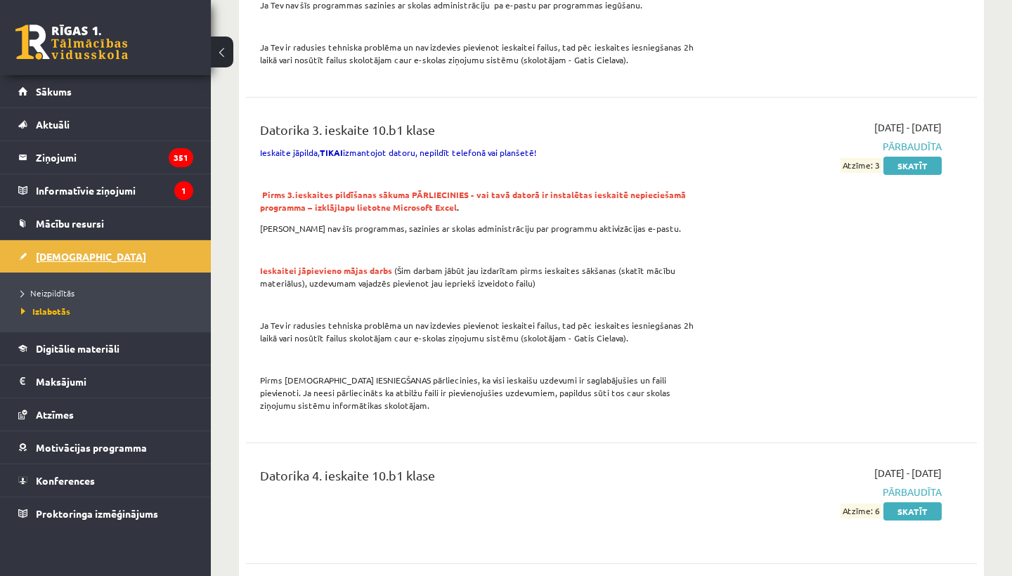
click at [73, 256] on span "[DEMOGRAPHIC_DATA]" at bounding box center [91, 256] width 110 height 13
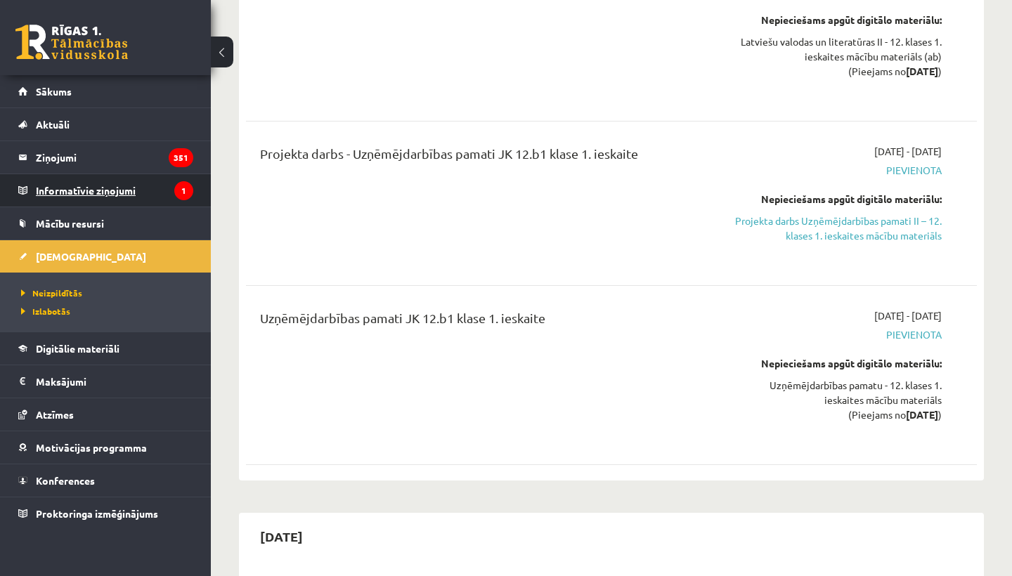
scroll to position [1056, 0]
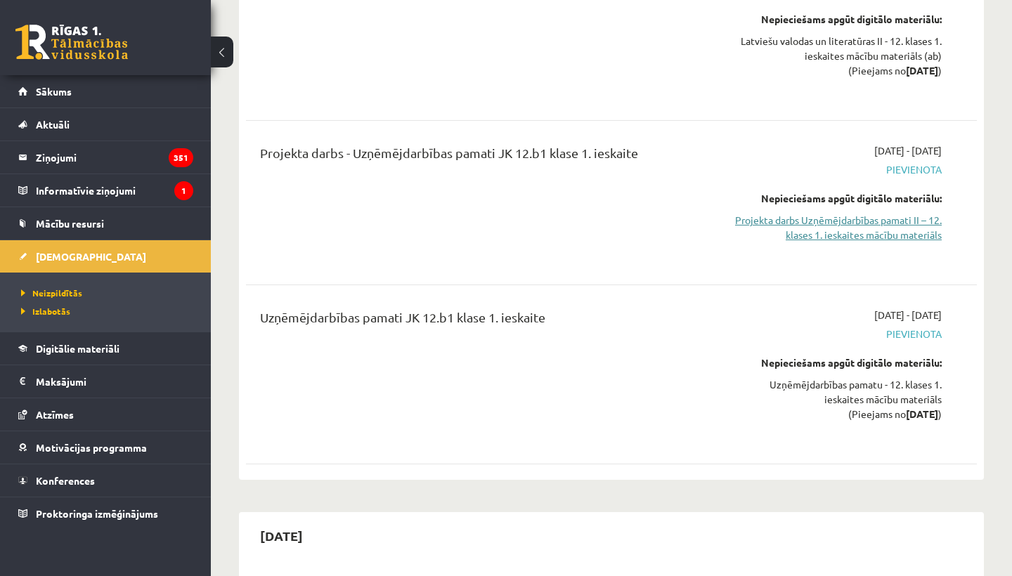
click at [755, 213] on link "Projekta darbs Uzņēmējdarbības pamati II – 12. klases 1. ieskaites mācību mater…" at bounding box center [835, 228] width 213 height 30
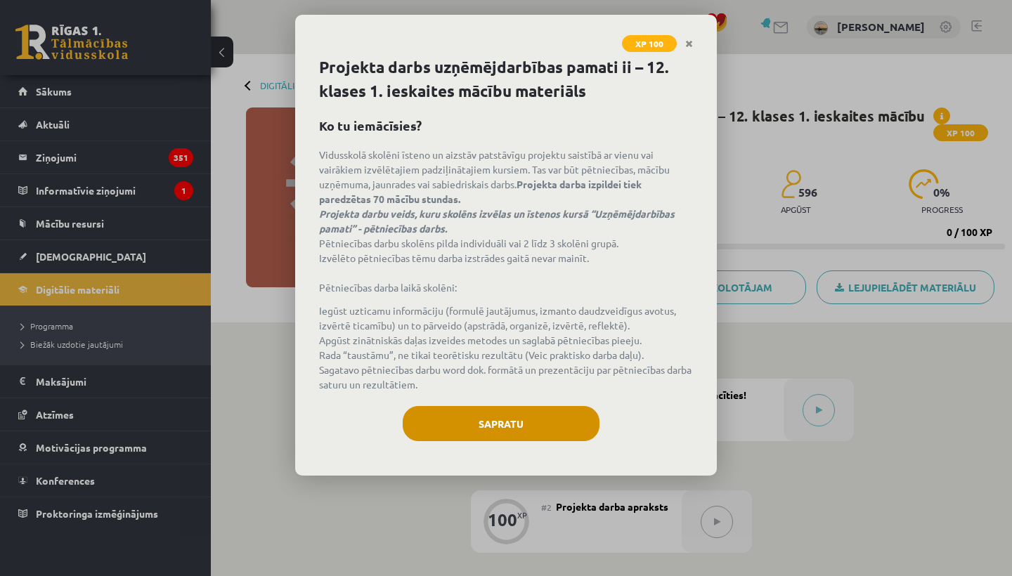
click at [576, 424] on button "Sapratu" at bounding box center [501, 423] width 197 height 35
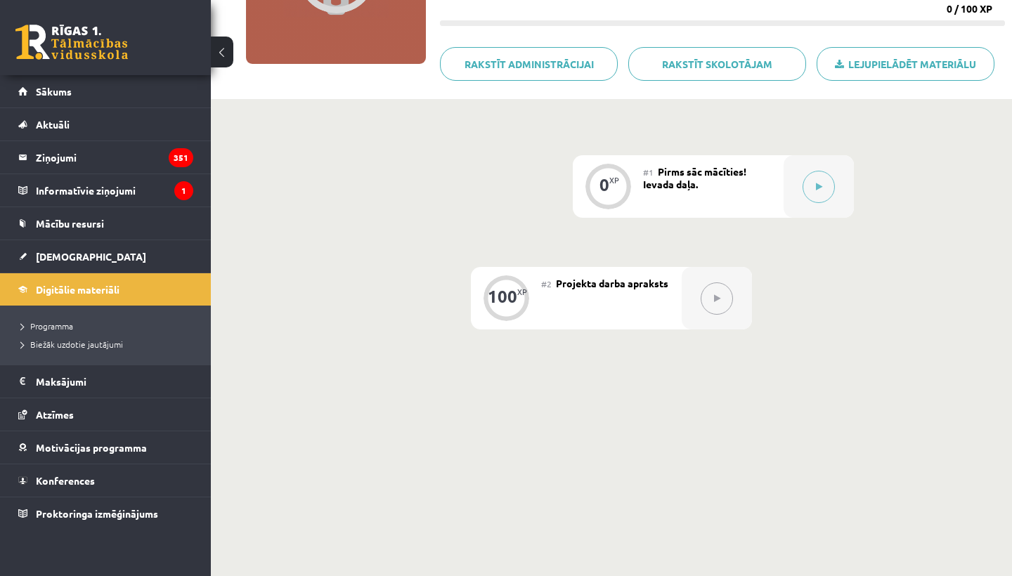
scroll to position [223, 0]
click at [817, 186] on icon at bounding box center [819, 187] width 6 height 8
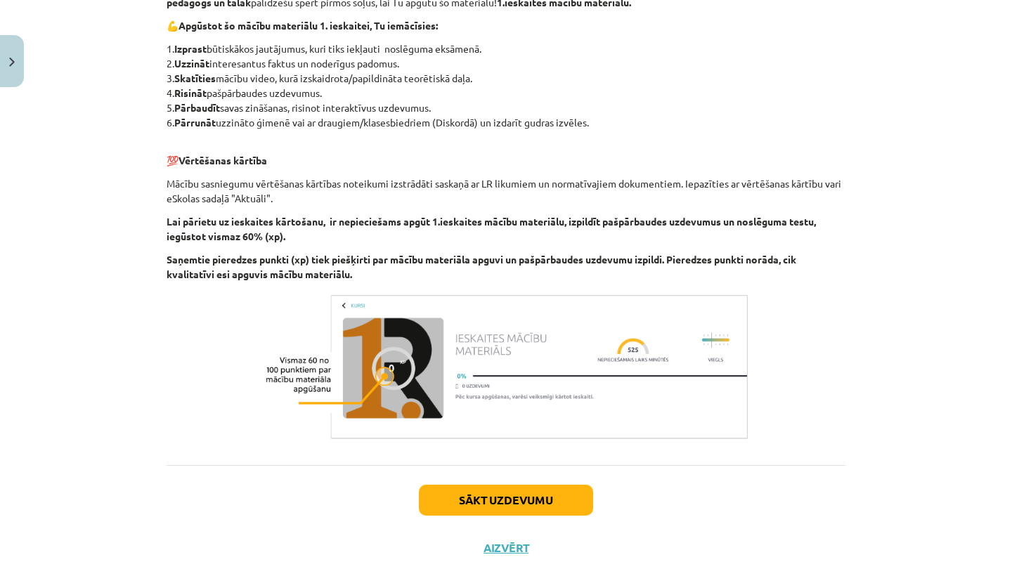
scroll to position [271, 0]
click at [504, 495] on button "Sākt uzdevumu" at bounding box center [506, 501] width 174 height 31
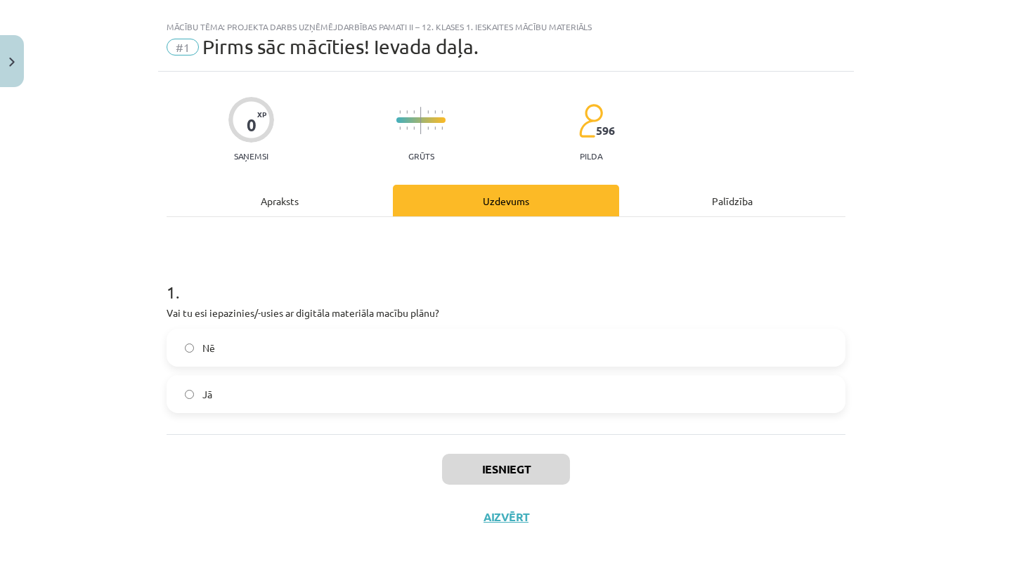
click at [264, 335] on label "Nē" at bounding box center [506, 347] width 676 height 35
click at [465, 463] on button "Iesniegt" at bounding box center [506, 469] width 128 height 31
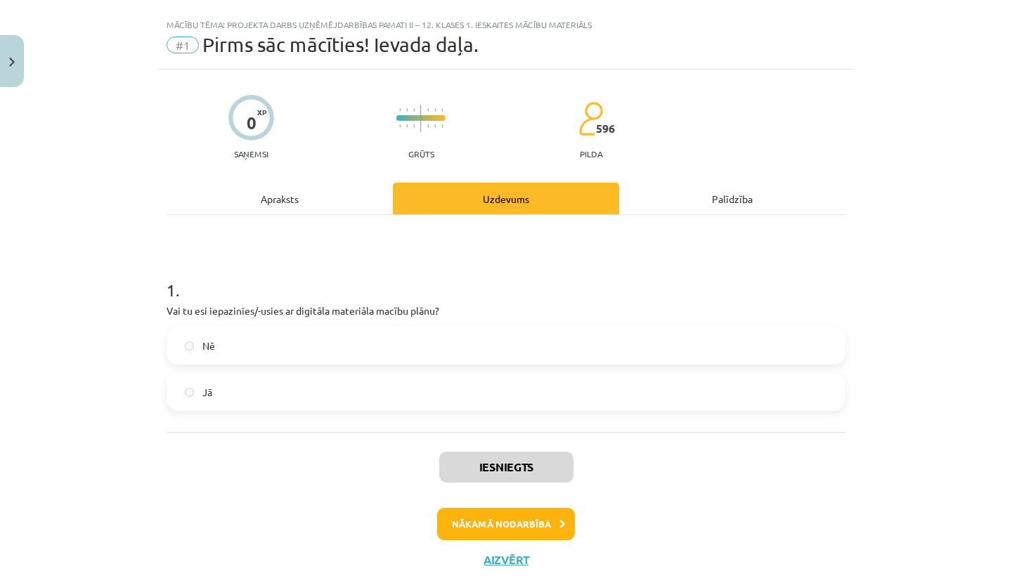
click at [470, 518] on button "Nākamā nodarbība" at bounding box center [506, 524] width 138 height 32
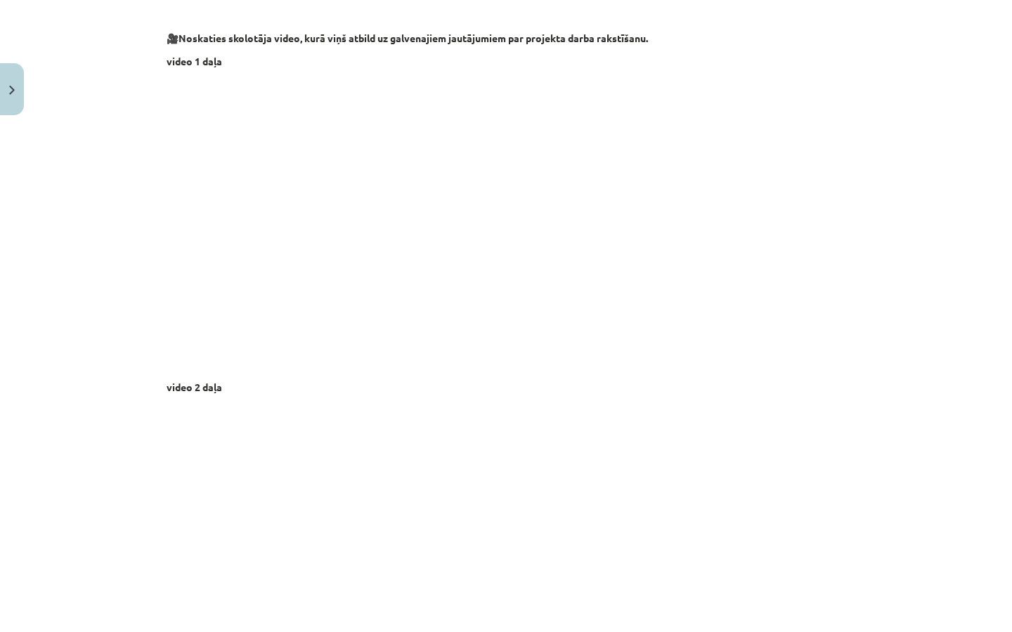
scroll to position [0, 0]
